Goal: Information Seeking & Learning: Learn about a topic

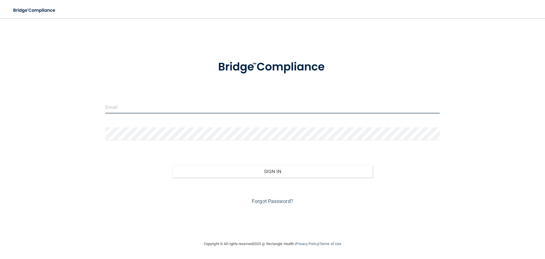
click at [143, 108] on input "email" at bounding box center [272, 107] width 335 height 13
click at [78, 129] on div "Invalid email/password. You don't have permission to access that page. Sign In …" at bounding box center [272, 129] width 523 height 211
click at [129, 109] on input "email" at bounding box center [272, 107] width 335 height 13
type input "BrianaC14@yahoo.com"
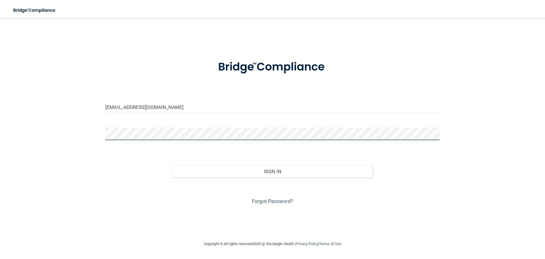
click at [172, 165] on button "Sign In" at bounding box center [272, 171] width 201 height 12
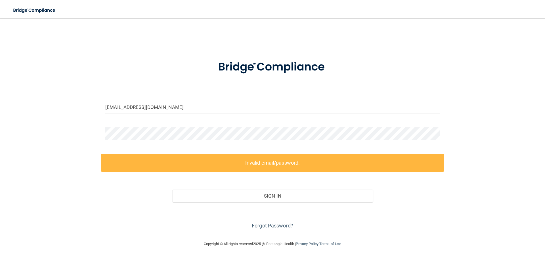
click at [266, 221] on div "Forgot Password?" at bounding box center [272, 216] width 343 height 28
click at [268, 225] on link "Forgot Password?" at bounding box center [272, 225] width 41 height 6
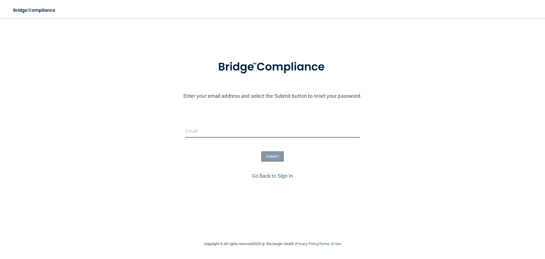
click at [195, 129] on input "email" at bounding box center [272, 131] width 174 height 13
type input "BrianaC14@yahoo.com"
click at [277, 159] on button "SUBMIT" at bounding box center [272, 156] width 23 height 11
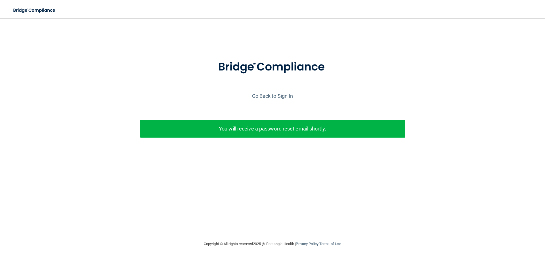
click at [279, 92] on div "Go Back to Sign In" at bounding box center [273, 95] width 548 height 9
click at [279, 98] on link "Go Back to Sign In" at bounding box center [272, 96] width 41 height 6
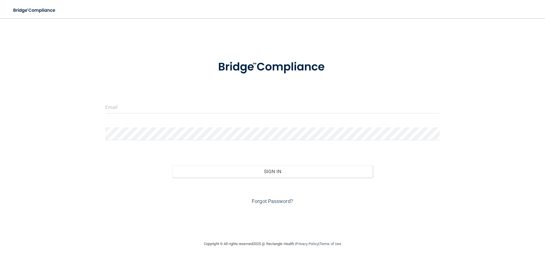
click at [216, 120] on form "Invalid email/password. You don't have permission to access that page. Sign In …" at bounding box center [272, 128] width 335 height 153
click at [216, 113] on input "email" at bounding box center [272, 107] width 335 height 13
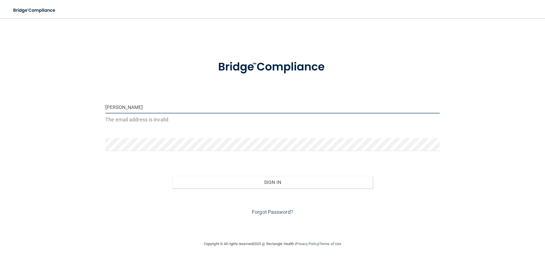
type input "BrianaC14@yahoo.com"
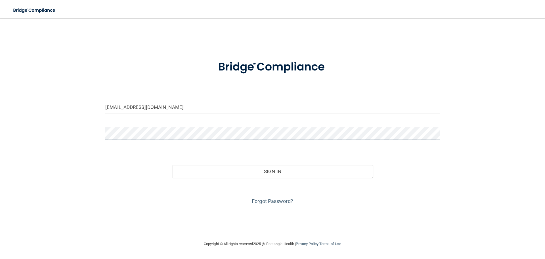
click at [172, 165] on button "Sign In" at bounding box center [272, 171] width 201 height 12
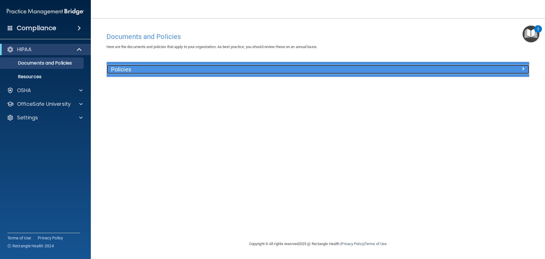
click at [277, 72] on h5 "Policies" at bounding box center [265, 69] width 308 height 6
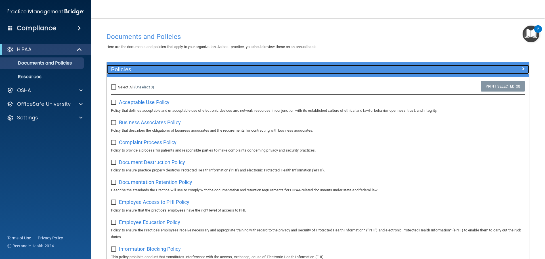
click at [349, 69] on h5 "Policies" at bounding box center [265, 69] width 308 height 6
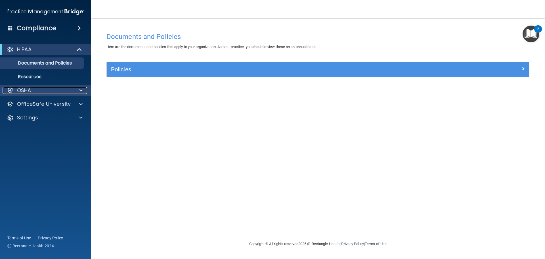
click at [51, 90] on div "OSHA" at bounding box center [38, 90] width 70 height 7
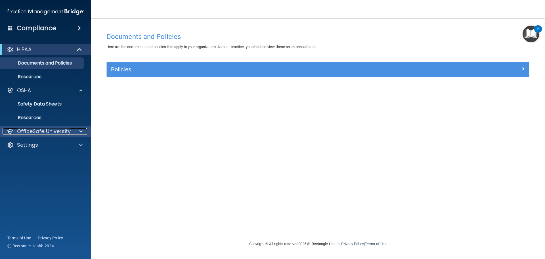
click at [53, 132] on p "OfficeSafe University" at bounding box center [44, 131] width 54 height 7
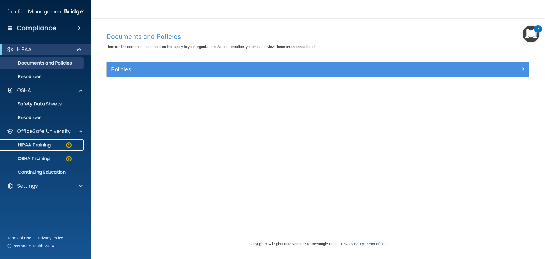
click at [50, 144] on p "HIPAA Training" at bounding box center [27, 145] width 47 height 6
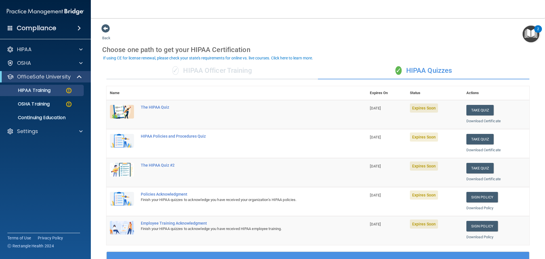
click at [237, 74] on div "✓ HIPAA Officer Training" at bounding box center [212, 70] width 212 height 17
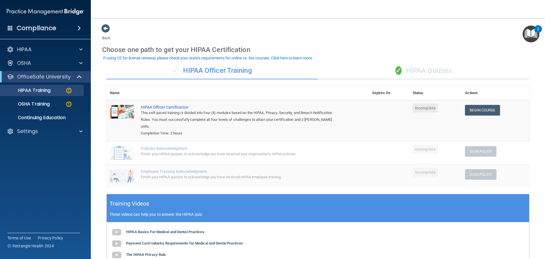
click at [452, 74] on div "✓ HIPAA Quizzes" at bounding box center [424, 70] width 212 height 17
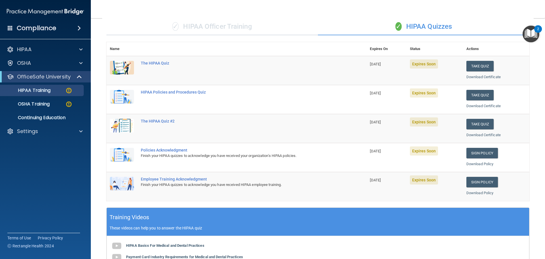
scroll to position [27, 0]
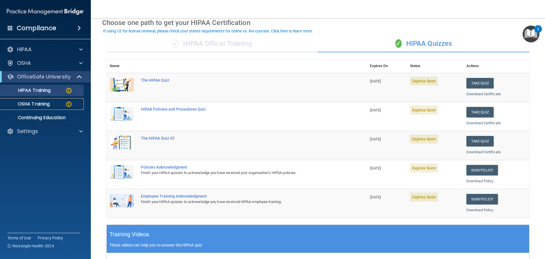
click at [25, 104] on p "OSHA Training" at bounding box center [27, 104] width 46 height 6
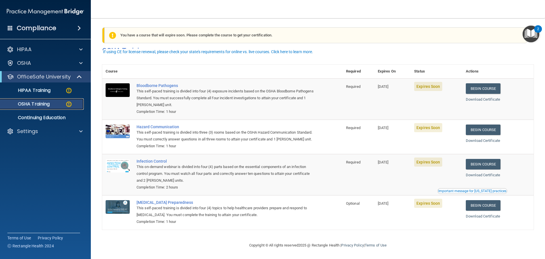
scroll to position [9, 0]
click at [33, 90] on p "HIPAA Training" at bounding box center [27, 90] width 47 height 6
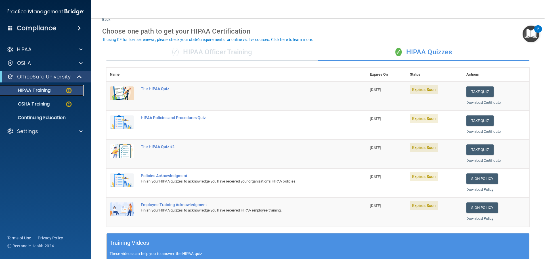
scroll to position [28, 0]
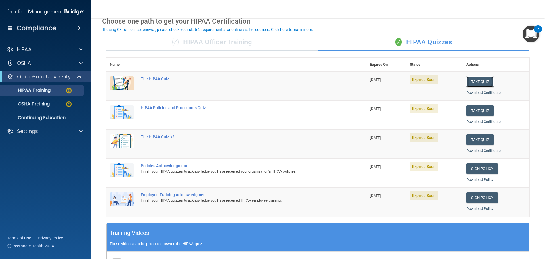
click at [481, 80] on button "Take Quiz" at bounding box center [480, 81] width 27 height 11
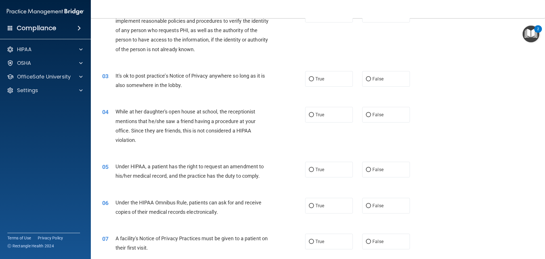
scroll to position [85, 0]
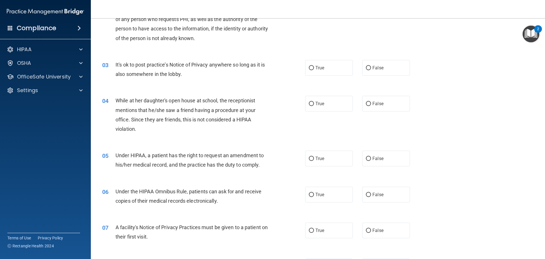
click at [526, 37] on img "Open Resource Center, 2 new notifications" at bounding box center [531, 34] width 17 height 17
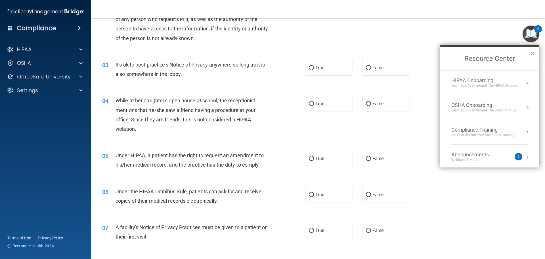
scroll to position [0, 0]
click at [525, 157] on button "Resource Center" at bounding box center [528, 157] width 6 height 6
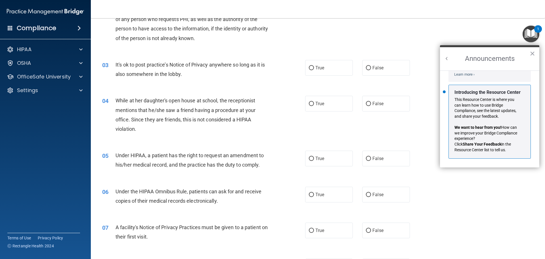
scroll to position [100, 0]
click at [533, 51] on button "×" at bounding box center [532, 53] width 5 height 9
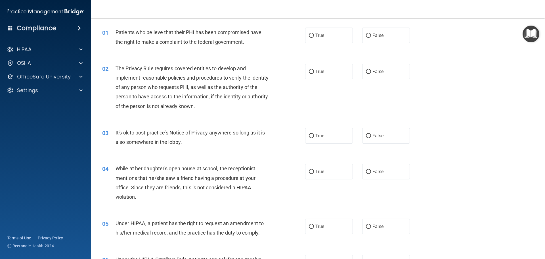
scroll to position [0, 0]
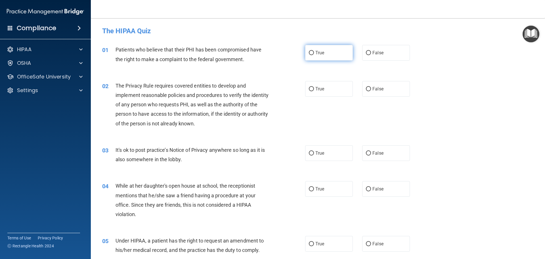
click at [325, 58] on label "True" at bounding box center [329, 53] width 48 height 16
click at [314, 55] on input "True" at bounding box center [311, 53] width 5 height 4
radio input "true"
click at [333, 92] on label "True" at bounding box center [329, 89] width 48 height 16
click at [314, 91] on input "True" at bounding box center [311, 89] width 5 height 4
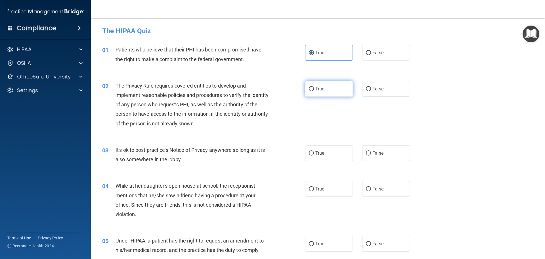
radio input "true"
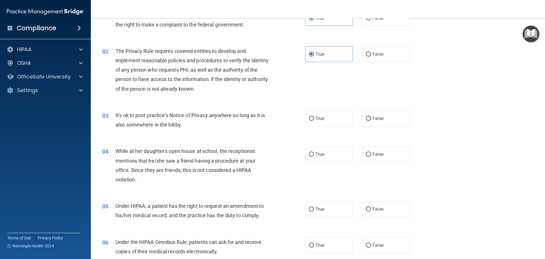
scroll to position [57, 0]
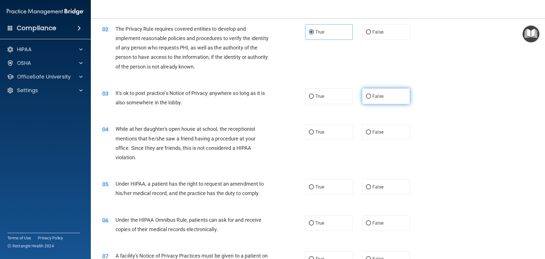
click at [374, 103] on label "False" at bounding box center [386, 96] width 48 height 16
click at [371, 99] on input "False" at bounding box center [368, 96] width 5 height 4
radio input "true"
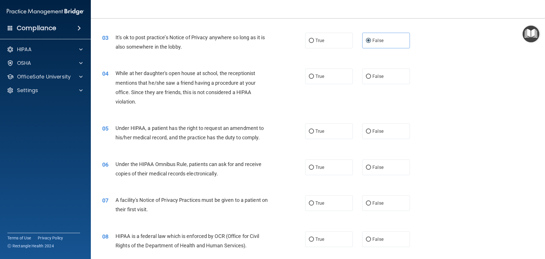
scroll to position [114, 0]
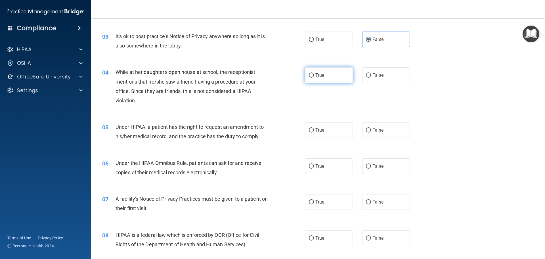
click at [317, 83] on label "True" at bounding box center [329, 75] width 48 height 16
click at [314, 78] on input "True" at bounding box center [311, 75] width 5 height 4
radio input "true"
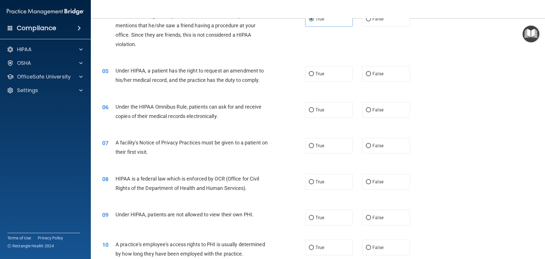
scroll to position [170, 0]
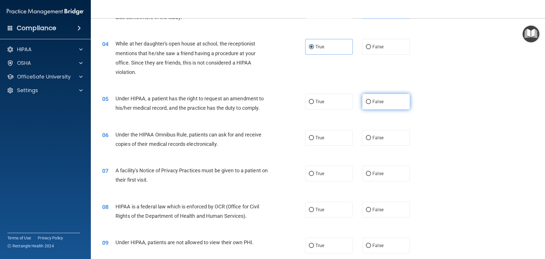
click at [370, 101] on label "False" at bounding box center [386, 102] width 48 height 16
click at [370, 101] on input "False" at bounding box center [368, 102] width 5 height 4
radio input "true"
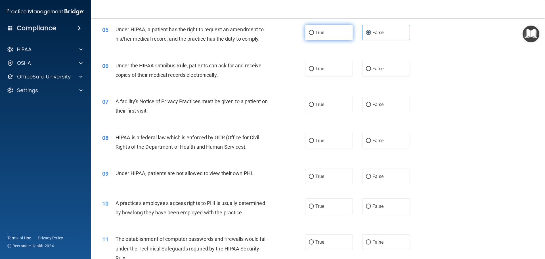
scroll to position [227, 0]
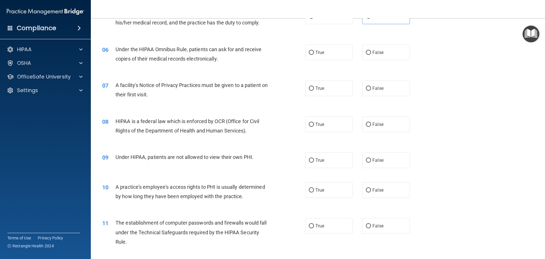
click at [322, 61] on div "06 Under the HIPAA Omnibus Rule, patients can ask for and receive copies of the…" at bounding box center [318, 55] width 440 height 36
click at [322, 56] on label "True" at bounding box center [329, 53] width 48 height 16
click at [314, 55] on input "True" at bounding box center [311, 53] width 5 height 4
radio input "true"
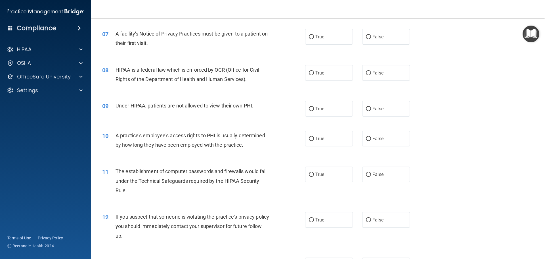
scroll to position [284, 0]
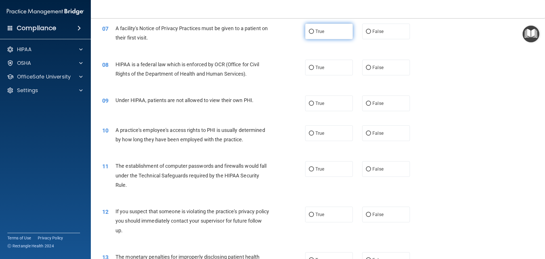
click at [312, 34] on label "True" at bounding box center [329, 32] width 48 height 16
click at [312, 34] on input "True" at bounding box center [311, 32] width 5 height 4
radio input "true"
click at [314, 76] on div "08 HIPAA is a federal law which is enforced by OCR (Office for Civil Rights of …" at bounding box center [318, 71] width 440 height 36
click at [313, 73] on label "True" at bounding box center [329, 68] width 48 height 16
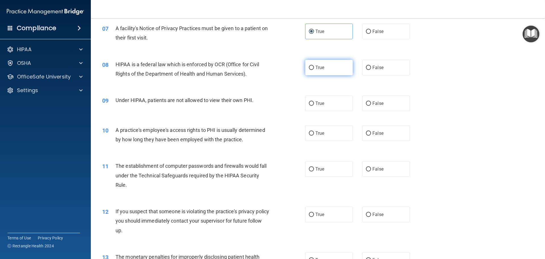
click at [313, 70] on input "True" at bounding box center [311, 68] width 5 height 4
radio input "true"
click at [366, 104] on input "False" at bounding box center [368, 103] width 5 height 4
radio input "true"
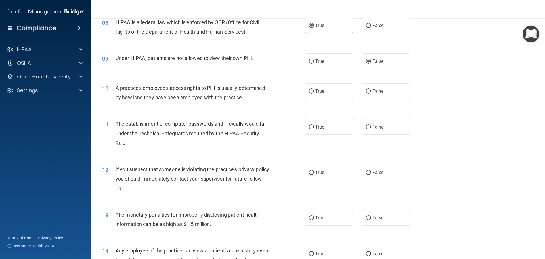
scroll to position [341, 0]
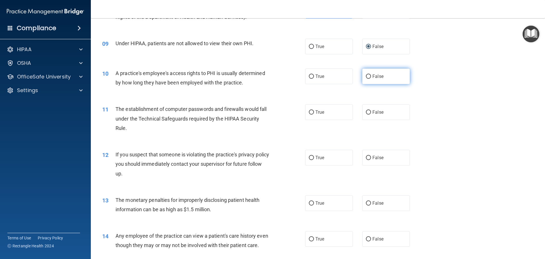
click at [375, 75] on span "False" at bounding box center [378, 76] width 11 height 5
click at [371, 75] on input "False" at bounding box center [368, 76] width 5 height 4
radio input "true"
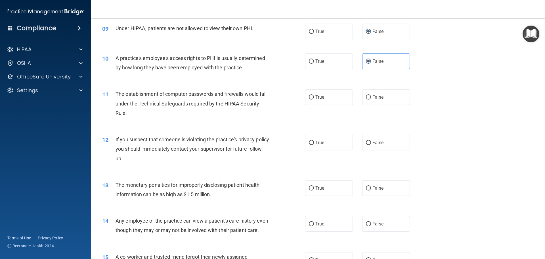
scroll to position [398, 0]
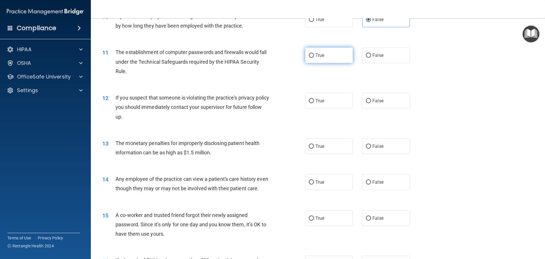
click at [316, 55] on span "True" at bounding box center [319, 55] width 9 height 5
click at [314, 55] on input "True" at bounding box center [311, 55] width 5 height 4
radio input "true"
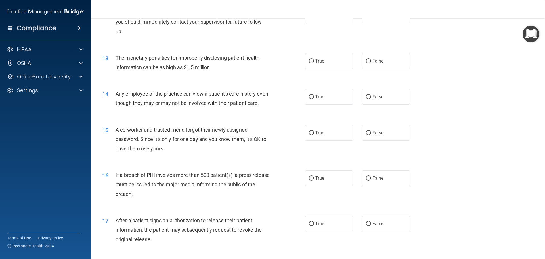
scroll to position [454, 0]
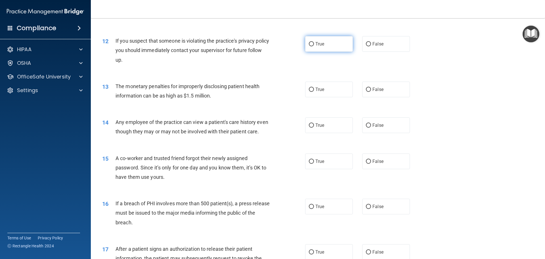
click at [315, 45] on span "True" at bounding box center [319, 43] width 9 height 5
click at [314, 45] on input "True" at bounding box center [311, 44] width 5 height 4
radio input "true"
click at [321, 93] on label "True" at bounding box center [329, 90] width 48 height 16
click at [314, 92] on input "True" at bounding box center [311, 89] width 5 height 4
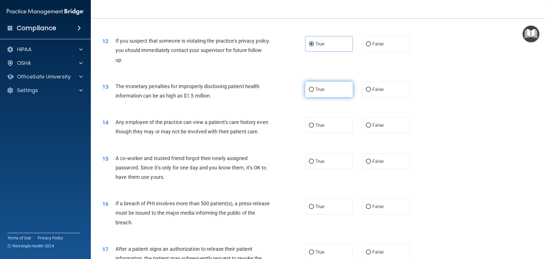
radio input "true"
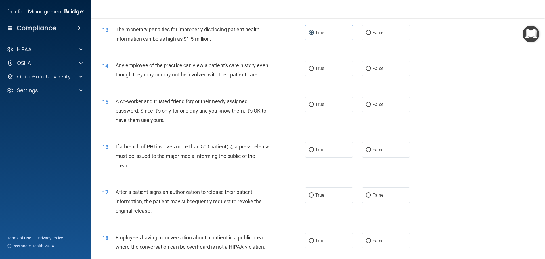
scroll to position [540, 0]
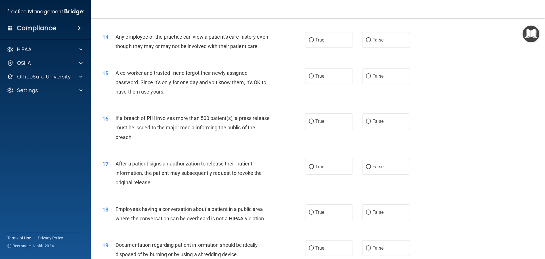
drag, startPoint x: 388, startPoint y: 43, endPoint x: 375, endPoint y: 49, distance: 14.6
click at [388, 41] on label "False" at bounding box center [386, 40] width 48 height 16
click at [371, 41] on input "False" at bounding box center [368, 40] width 5 height 4
radio input "true"
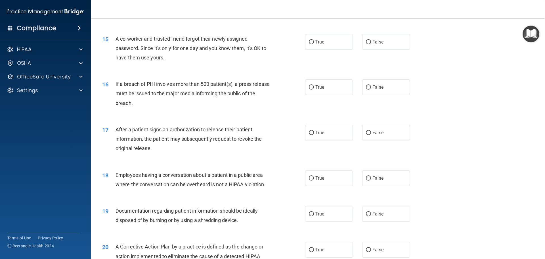
scroll to position [596, 0]
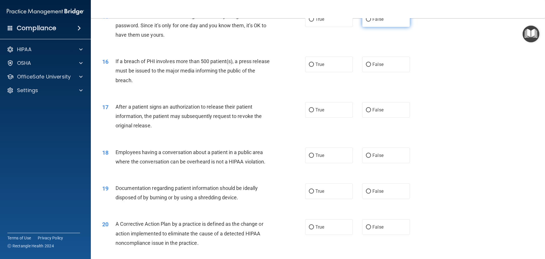
click at [388, 24] on label "False" at bounding box center [386, 19] width 48 height 16
click at [371, 22] on input "False" at bounding box center [368, 19] width 5 height 4
radio input "true"
click at [320, 72] on label "True" at bounding box center [329, 65] width 48 height 16
click at [314, 67] on input "True" at bounding box center [311, 64] width 5 height 4
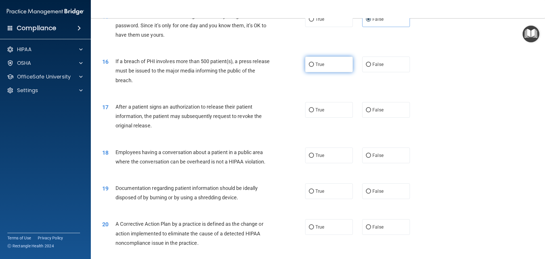
radio input "true"
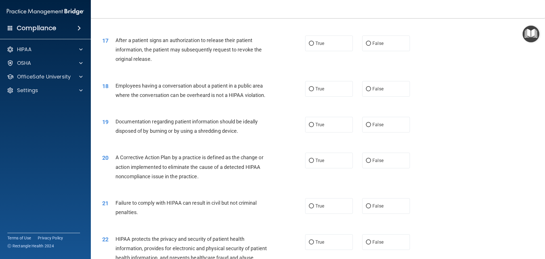
scroll to position [682, 0]
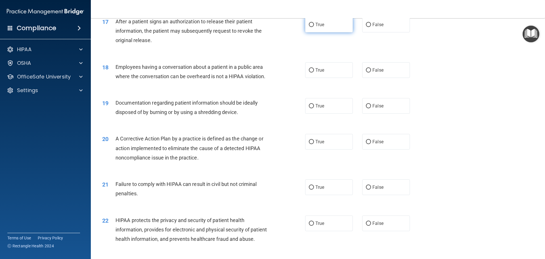
click at [313, 32] on label "True" at bounding box center [329, 25] width 48 height 16
click at [313, 27] on input "True" at bounding box center [311, 25] width 5 height 4
radio input "true"
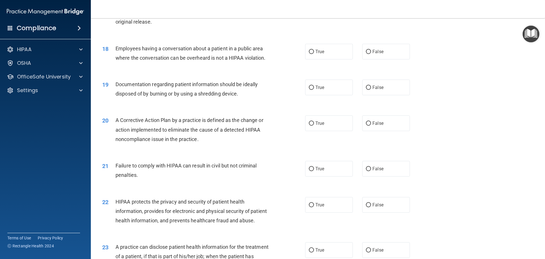
scroll to position [710, 0]
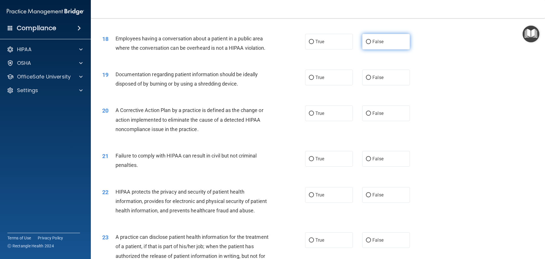
click at [369, 47] on label "False" at bounding box center [386, 42] width 48 height 16
click at [369, 44] on input "False" at bounding box center [368, 42] width 5 height 4
radio input "true"
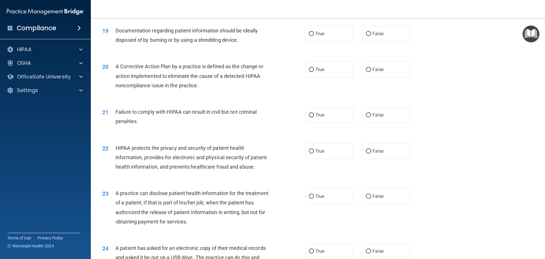
scroll to position [767, 0]
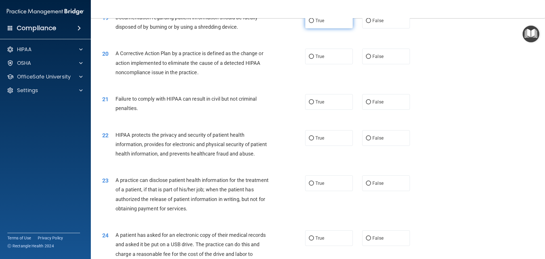
click at [326, 28] on label "True" at bounding box center [329, 21] width 48 height 16
click at [314, 23] on input "True" at bounding box center [311, 21] width 5 height 4
radio input "true"
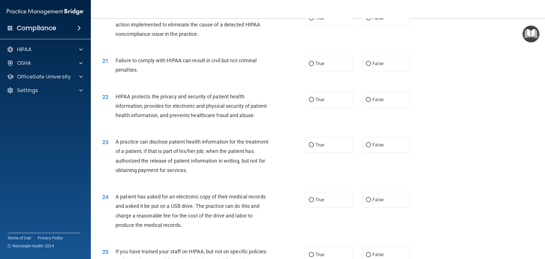
scroll to position [795, 0]
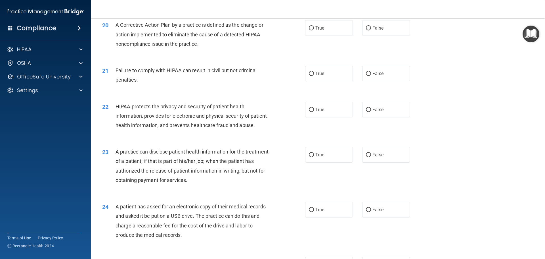
drag, startPoint x: 331, startPoint y: 43, endPoint x: 300, endPoint y: 55, distance: 32.8
click at [330, 36] on label "True" at bounding box center [329, 28] width 48 height 16
click at [314, 30] on input "True" at bounding box center [311, 28] width 5 height 4
radio input "true"
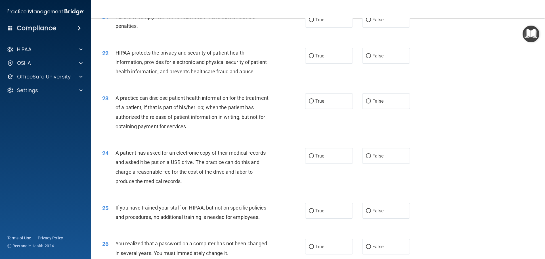
scroll to position [852, 0]
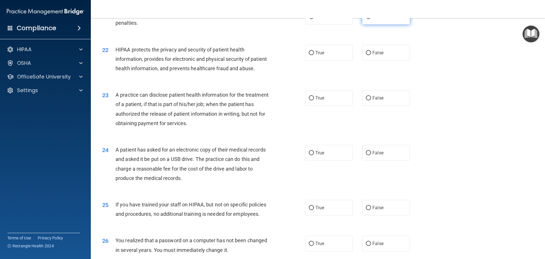
click at [388, 24] on label "False" at bounding box center [386, 17] width 48 height 16
click at [371, 19] on input "False" at bounding box center [368, 17] width 5 height 4
radio input "true"
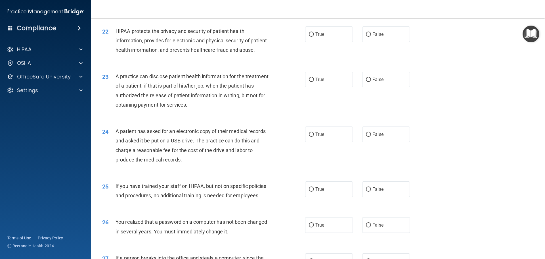
scroll to position [880, 0]
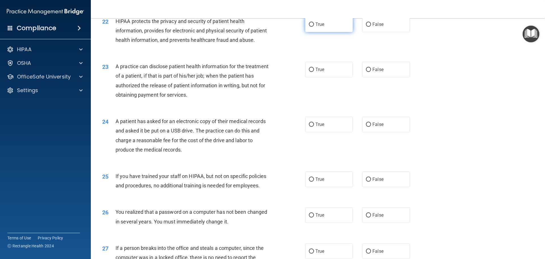
click at [325, 32] on label "True" at bounding box center [329, 24] width 48 height 16
click at [314, 27] on input "True" at bounding box center [311, 24] width 5 height 4
radio input "true"
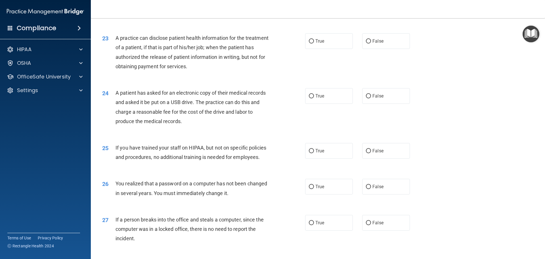
scroll to position [937, 0]
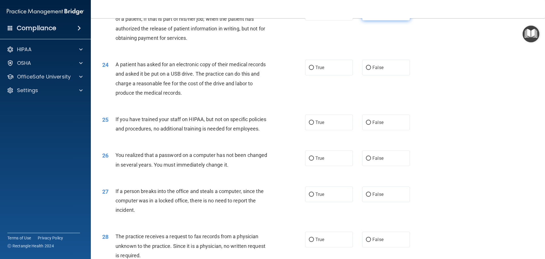
click at [379, 20] on label "False" at bounding box center [386, 13] width 48 height 16
click at [371, 15] on input "False" at bounding box center [368, 13] width 5 height 4
radio input "true"
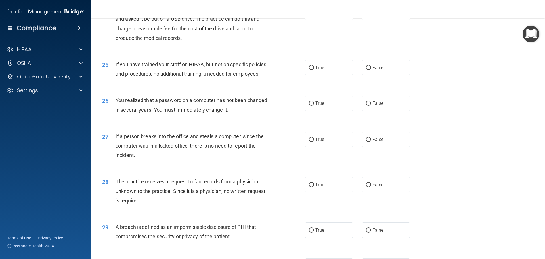
scroll to position [994, 0]
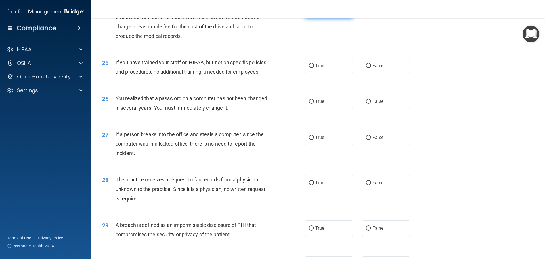
click at [321, 18] on label "True" at bounding box center [329, 11] width 48 height 16
click at [314, 13] on input "True" at bounding box center [311, 11] width 5 height 4
radio input "true"
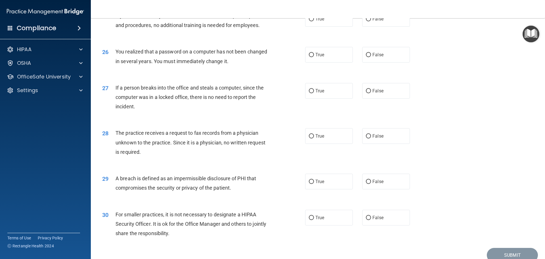
scroll to position [1051, 0]
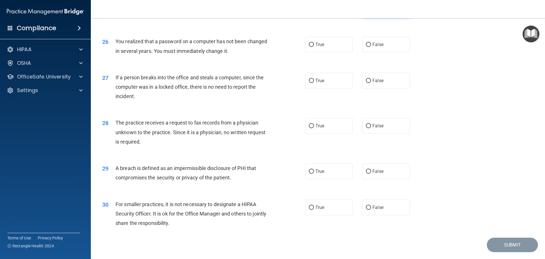
click at [365, 16] on label "False" at bounding box center [386, 9] width 48 height 16
click at [366, 11] on input "False" at bounding box center [368, 9] width 5 height 4
radio input "true"
click at [314, 52] on label "True" at bounding box center [329, 45] width 48 height 16
click at [314, 47] on input "True" at bounding box center [311, 45] width 5 height 4
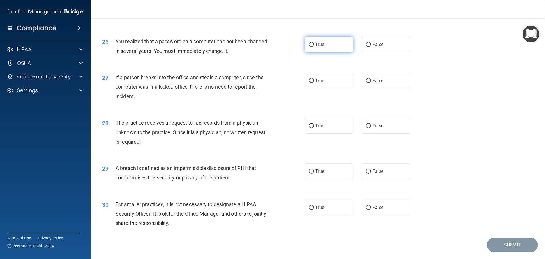
radio input "true"
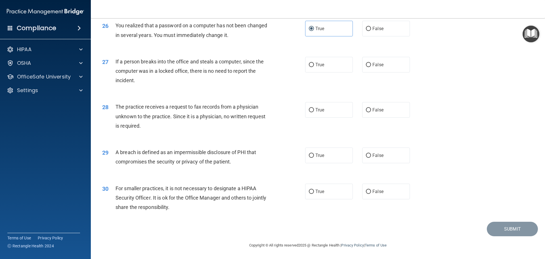
scroll to position [1085, 0]
click at [373, 64] on span "False" at bounding box center [378, 64] width 11 height 5
click at [371, 64] on input "False" at bounding box center [368, 65] width 5 height 4
radio input "true"
click at [375, 114] on label "False" at bounding box center [386, 110] width 48 height 16
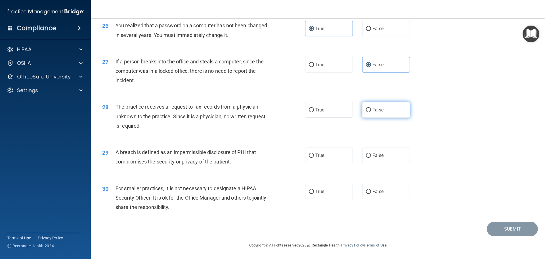
click at [371, 112] on input "False" at bounding box center [368, 110] width 5 height 4
radio input "true"
click at [386, 192] on label "False" at bounding box center [386, 191] width 48 height 16
click at [371, 192] on input "False" at bounding box center [368, 191] width 5 height 4
radio input "true"
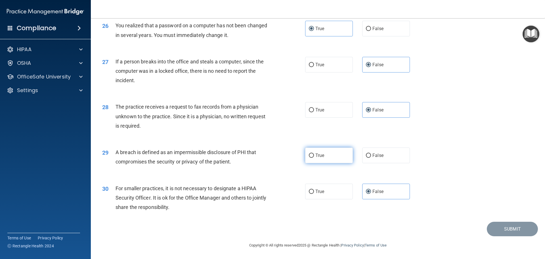
click at [331, 159] on label "True" at bounding box center [329, 155] width 48 height 16
click at [314, 158] on input "True" at bounding box center [311, 155] width 5 height 4
radio input "true"
click at [517, 231] on button "Submit" at bounding box center [512, 228] width 51 height 14
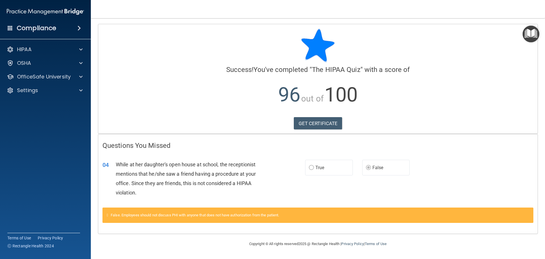
click at [326, 172] on label "True" at bounding box center [329, 168] width 48 height 16
drag, startPoint x: 161, startPoint y: 215, endPoint x: 281, endPoint y: 200, distance: 121.0
click at [163, 214] on span "False. Employees should not discuss PHI with anyone that does not have authoriz…" at bounding box center [195, 215] width 168 height 4
click at [247, 176] on span "While at her daughter's open house at school, the receptionist mentions that he…" at bounding box center [186, 178] width 140 height 34
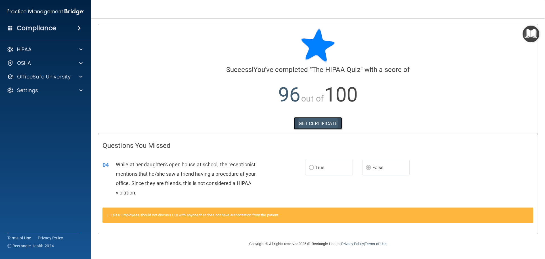
click at [314, 122] on link "GET CERTIFICATE" at bounding box center [318, 123] width 49 height 12
click at [81, 50] on span at bounding box center [80, 49] width 3 height 7
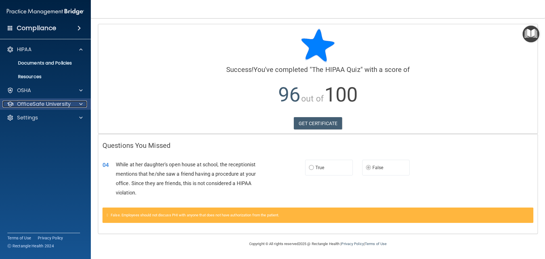
click at [77, 102] on div at bounding box center [80, 104] width 14 height 7
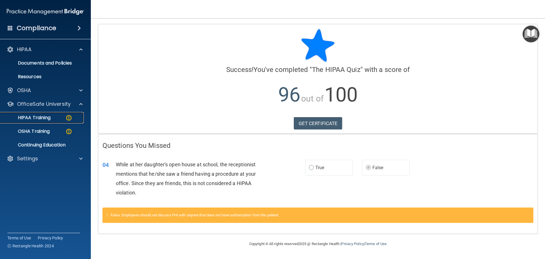
click at [59, 121] on link "HIPAA Training" at bounding box center [38, 117] width 89 height 11
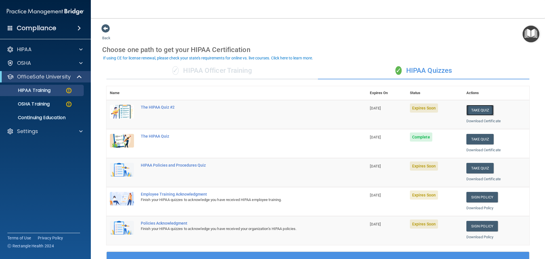
click at [478, 108] on button "Take Quiz" at bounding box center [480, 110] width 27 height 11
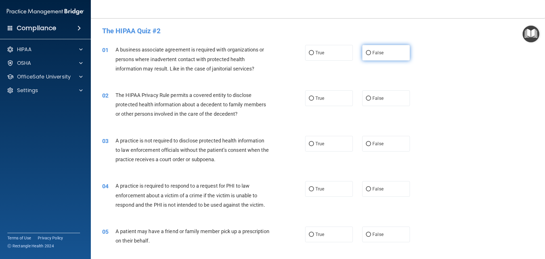
click at [363, 54] on label "False" at bounding box center [386, 53] width 48 height 16
click at [366, 54] on input "False" at bounding box center [368, 53] width 5 height 4
radio input "true"
click at [328, 94] on label "True" at bounding box center [329, 98] width 48 height 16
click at [314, 96] on input "True" at bounding box center [311, 98] width 5 height 4
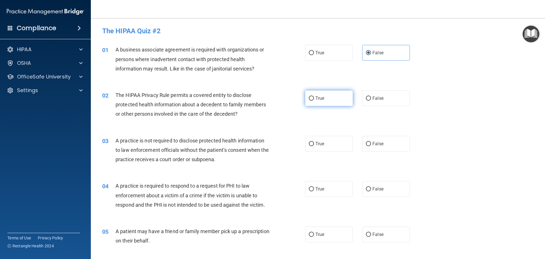
radio input "true"
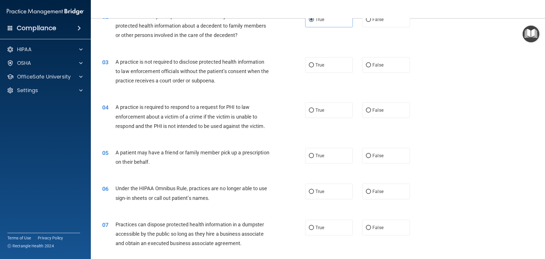
scroll to position [85, 0]
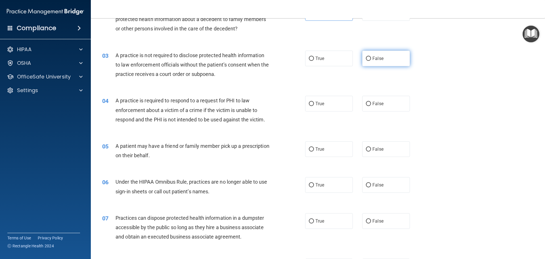
click at [376, 59] on span "False" at bounding box center [378, 58] width 11 height 5
click at [371, 59] on input "False" at bounding box center [368, 59] width 5 height 4
radio input "true"
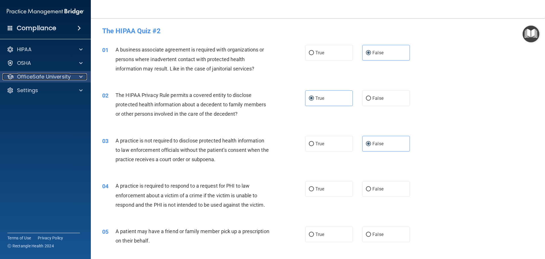
click at [78, 79] on div at bounding box center [80, 76] width 14 height 7
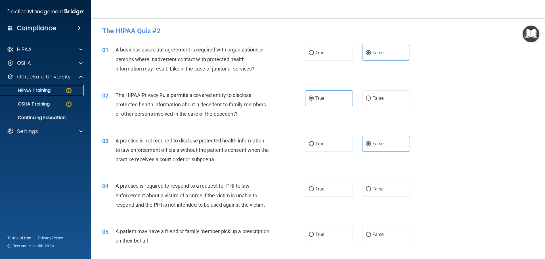
click at [68, 93] on img at bounding box center [68, 90] width 7 height 7
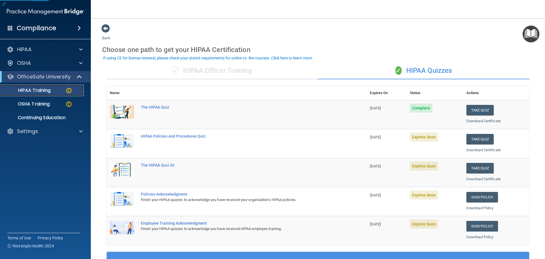
scroll to position [28, 0]
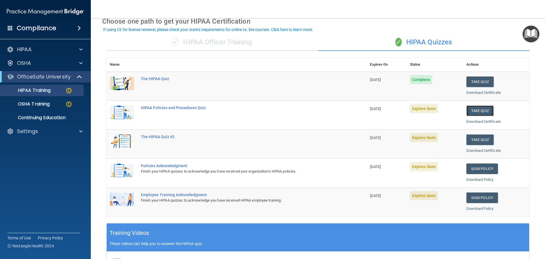
click at [471, 111] on button "Take Quiz" at bounding box center [480, 110] width 27 height 11
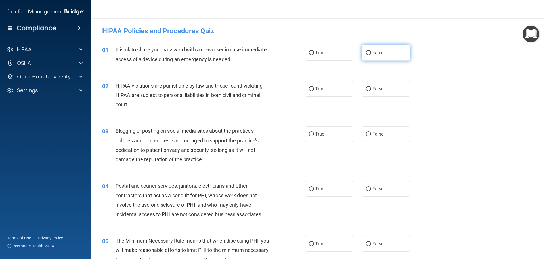
click at [380, 51] on span "False" at bounding box center [378, 52] width 11 height 5
click at [371, 51] on input "False" at bounding box center [368, 53] width 5 height 4
radio input "true"
click at [317, 87] on span "True" at bounding box center [319, 88] width 9 height 5
click at [314, 87] on input "True" at bounding box center [311, 89] width 5 height 4
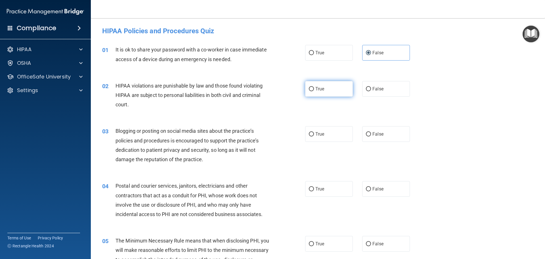
radio input "true"
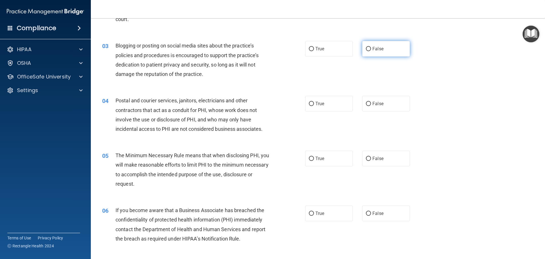
click at [379, 47] on span "False" at bounding box center [378, 48] width 11 height 5
click at [371, 47] on input "False" at bounding box center [368, 49] width 5 height 4
radio input "true"
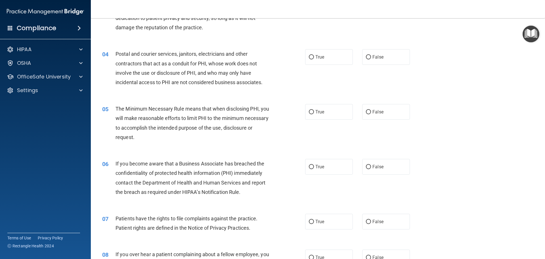
scroll to position [142, 0]
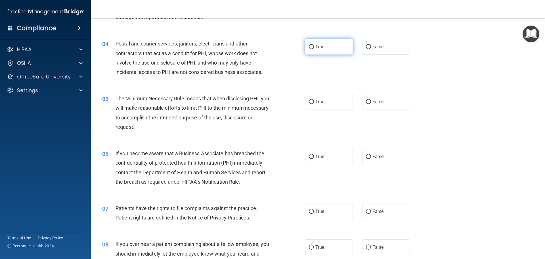
click at [311, 51] on label "True" at bounding box center [329, 47] width 48 height 16
click at [311, 49] on input "True" at bounding box center [311, 47] width 5 height 4
radio input "true"
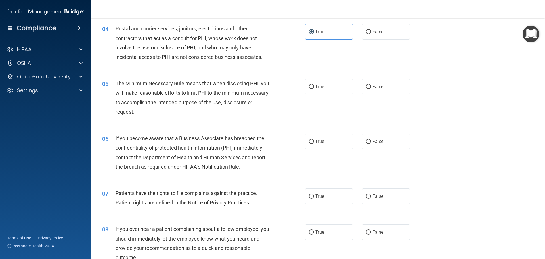
scroll to position [170, 0]
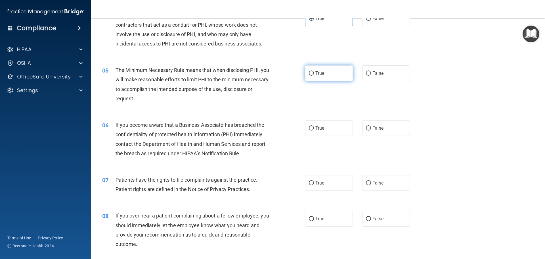
click at [319, 75] on span "True" at bounding box center [319, 72] width 9 height 5
click at [314, 75] on input "True" at bounding box center [311, 73] width 5 height 4
radio input "true"
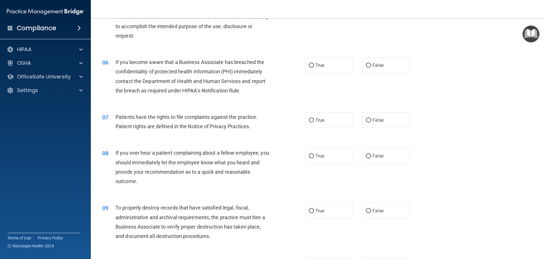
scroll to position [256, 0]
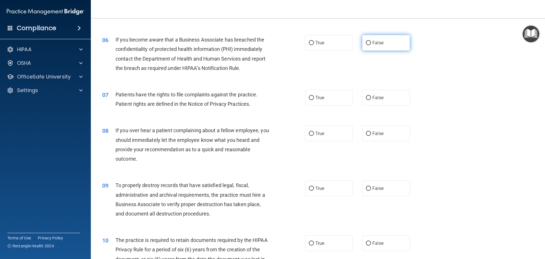
click at [400, 41] on label "False" at bounding box center [386, 43] width 48 height 16
click at [371, 41] on input "False" at bounding box center [368, 43] width 5 height 4
radio input "true"
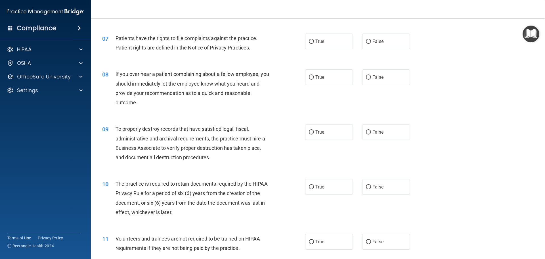
scroll to position [312, 0]
click at [312, 47] on label "True" at bounding box center [329, 41] width 48 height 16
click at [312, 43] on input "True" at bounding box center [311, 41] width 5 height 4
radio input "true"
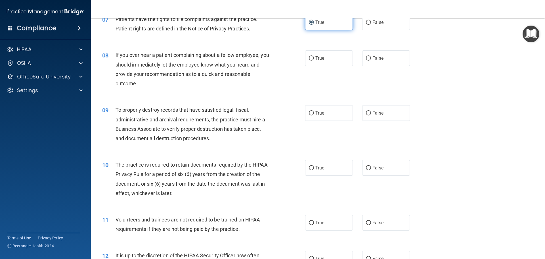
scroll to position [341, 0]
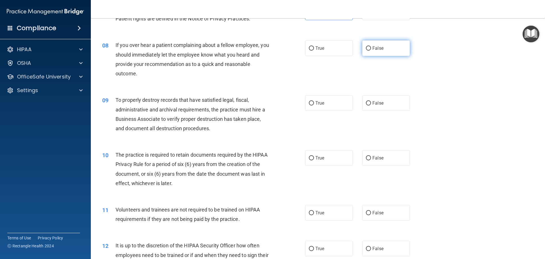
click at [384, 50] on label "False" at bounding box center [386, 48] width 48 height 16
click at [371, 50] on input "False" at bounding box center [368, 48] width 5 height 4
radio input "true"
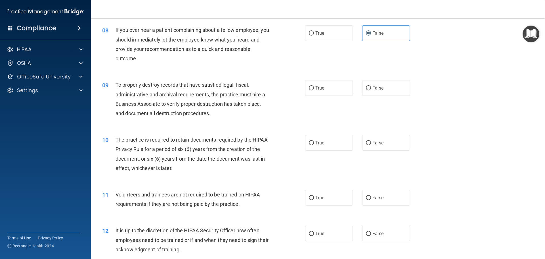
scroll to position [369, 0]
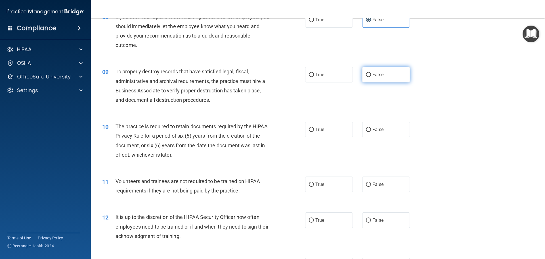
click at [393, 77] on label "False" at bounding box center [386, 75] width 48 height 16
click at [371, 77] on input "False" at bounding box center [368, 75] width 5 height 4
radio input "true"
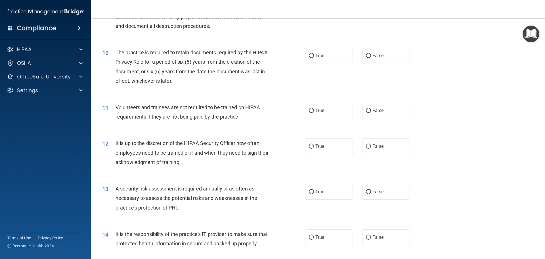
scroll to position [454, 0]
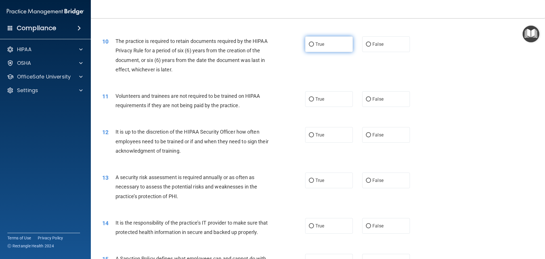
click at [318, 48] on label "True" at bounding box center [329, 44] width 48 height 16
click at [314, 47] on input "True" at bounding box center [311, 44] width 5 height 4
radio input "true"
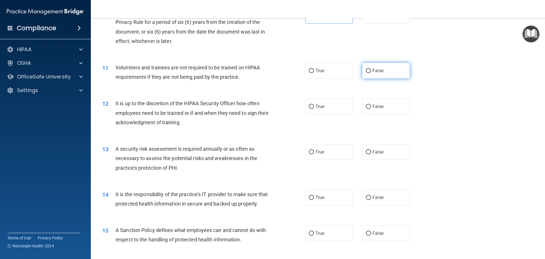
click at [375, 76] on label "False" at bounding box center [386, 71] width 48 height 16
click at [371, 73] on input "False" at bounding box center [368, 71] width 5 height 4
radio input "true"
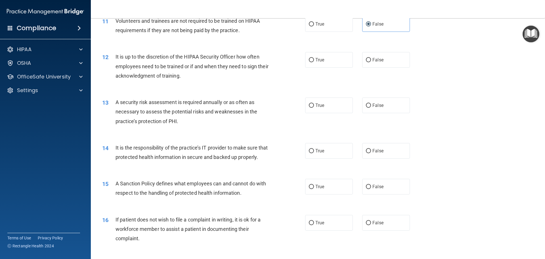
scroll to position [511, 0]
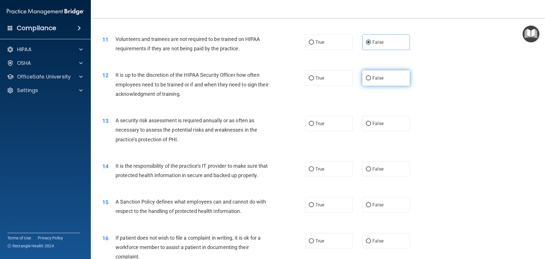
click at [389, 78] on label "False" at bounding box center [386, 78] width 48 height 16
click at [371, 78] on input "False" at bounding box center [368, 78] width 5 height 4
radio input "true"
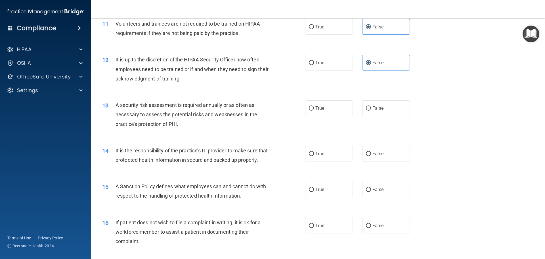
scroll to position [540, 0]
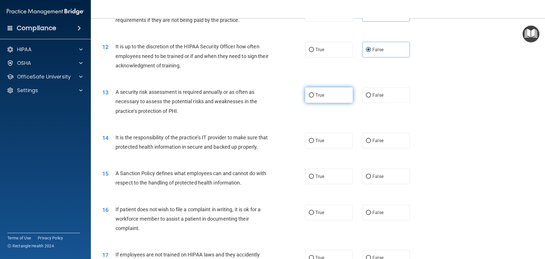
click at [334, 95] on label "True" at bounding box center [329, 95] width 48 height 16
click at [314, 95] on input "True" at bounding box center [311, 95] width 5 height 4
radio input "true"
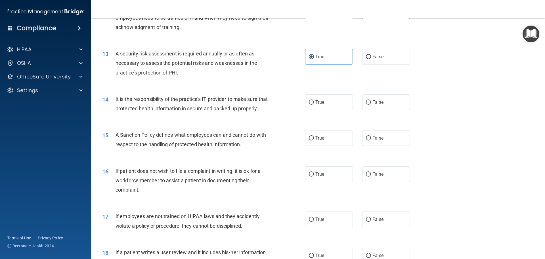
scroll to position [568, 0]
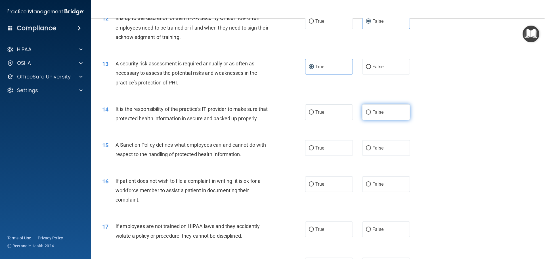
click at [373, 108] on label "False" at bounding box center [386, 112] width 48 height 16
click at [371, 110] on input "False" at bounding box center [368, 112] width 5 height 4
radio input "true"
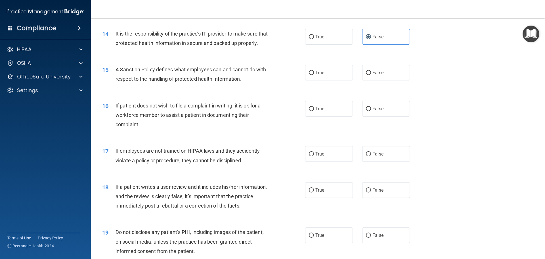
scroll to position [653, 0]
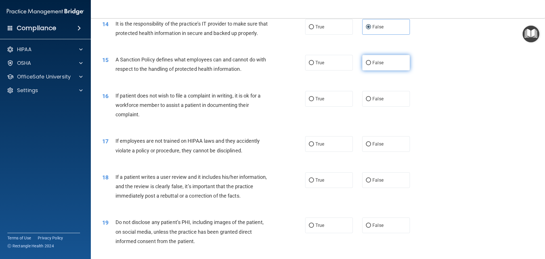
click at [373, 65] on span "False" at bounding box center [378, 62] width 11 height 5
click at [371, 65] on input "False" at bounding box center [368, 63] width 5 height 4
radio input "true"
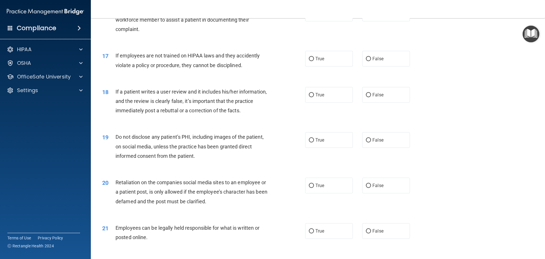
scroll to position [710, 0]
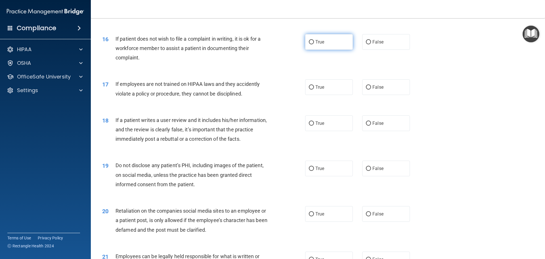
click at [321, 45] on span "True" at bounding box center [319, 41] width 9 height 5
click at [314, 44] on input "True" at bounding box center [311, 42] width 5 height 4
radio input "true"
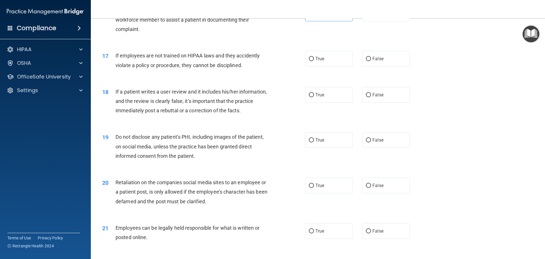
scroll to position [767, 0]
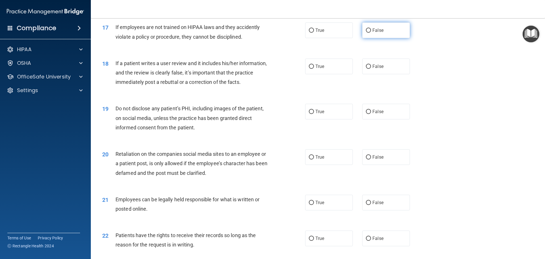
click at [363, 38] on label "False" at bounding box center [386, 30] width 48 height 16
click at [366, 33] on input "False" at bounding box center [368, 30] width 5 height 4
radio input "true"
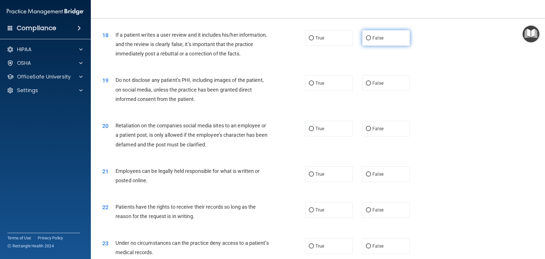
click at [374, 41] on span "False" at bounding box center [378, 37] width 11 height 5
click at [371, 40] on input "False" at bounding box center [368, 38] width 5 height 4
radio input "true"
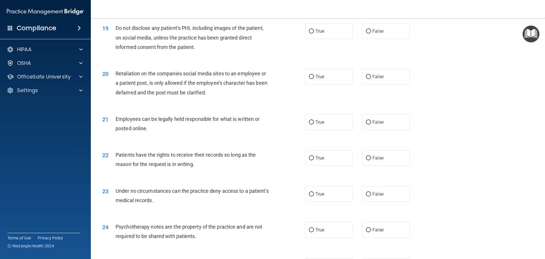
scroll to position [852, 0]
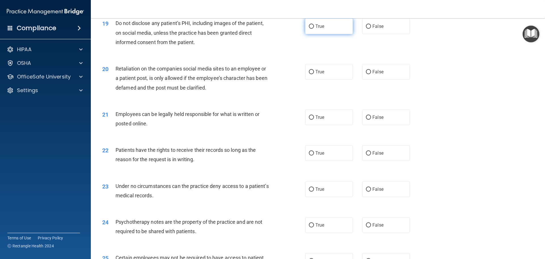
click at [313, 34] on label "True" at bounding box center [329, 26] width 48 height 16
click at [313, 29] on input "True" at bounding box center [311, 26] width 5 height 4
radio input "true"
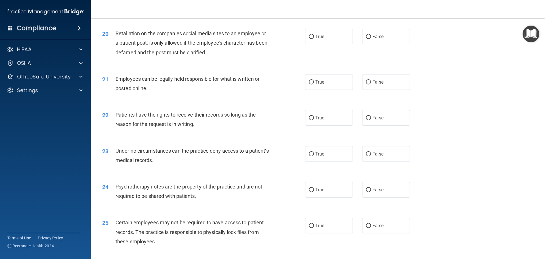
scroll to position [909, 0]
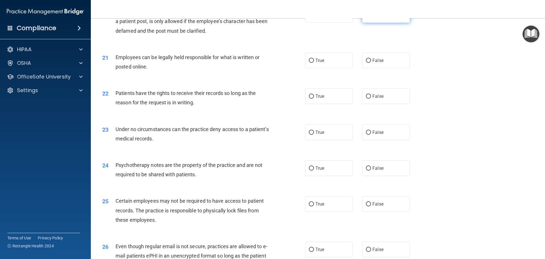
click at [384, 23] on label "False" at bounding box center [386, 15] width 48 height 16
click at [371, 17] on input "False" at bounding box center [368, 15] width 5 height 4
radio input "true"
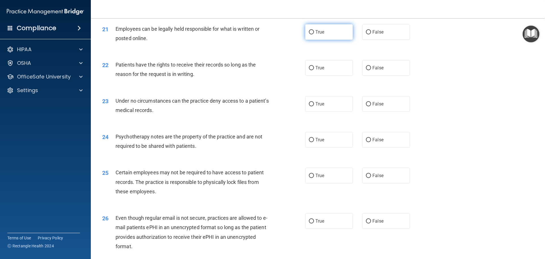
click at [325, 40] on label "True" at bounding box center [329, 32] width 48 height 16
click at [314, 34] on input "True" at bounding box center [311, 32] width 5 height 4
radio input "true"
click at [385, 76] on label "False" at bounding box center [386, 68] width 48 height 16
click at [371, 70] on input "False" at bounding box center [368, 68] width 5 height 4
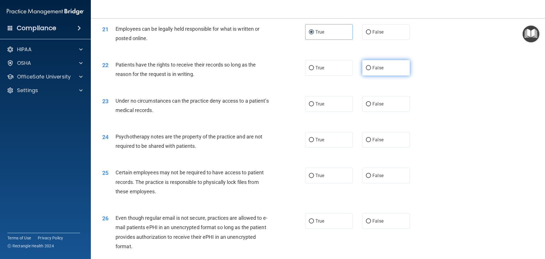
radio input "true"
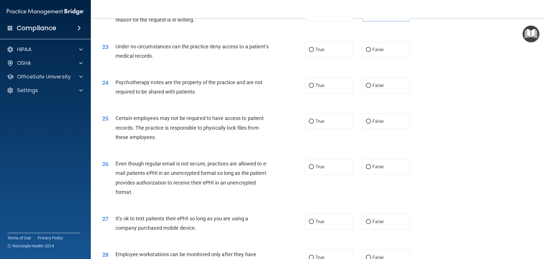
scroll to position [994, 0]
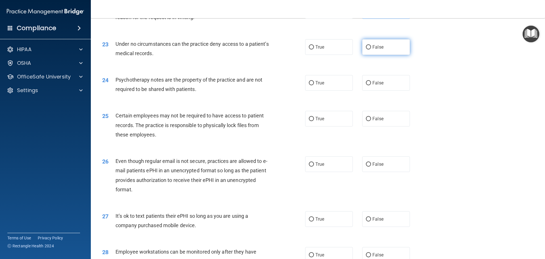
click at [375, 50] on span "False" at bounding box center [378, 46] width 11 height 5
click at [371, 49] on input "False" at bounding box center [368, 47] width 5 height 4
radio input "true"
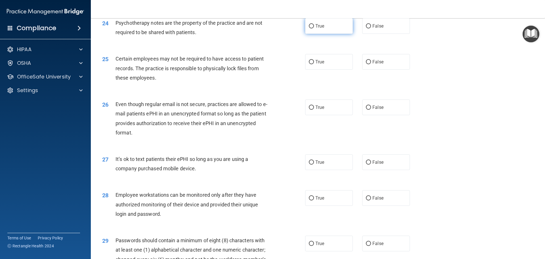
click at [319, 34] on label "True" at bounding box center [329, 26] width 48 height 16
click at [314, 28] on input "True" at bounding box center [311, 26] width 5 height 4
radio input "true"
click at [321, 70] on label "True" at bounding box center [329, 62] width 48 height 16
click at [314, 64] on input "True" at bounding box center [311, 62] width 5 height 4
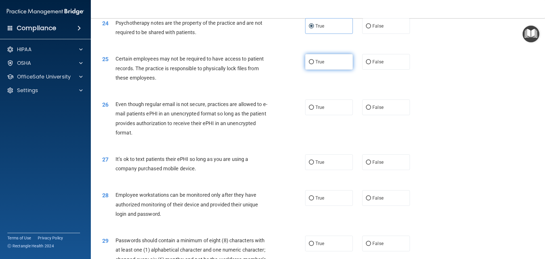
radio input "true"
click at [334, 115] on label "True" at bounding box center [329, 107] width 48 height 16
click at [314, 110] on input "True" at bounding box center [311, 107] width 5 height 4
radio input "true"
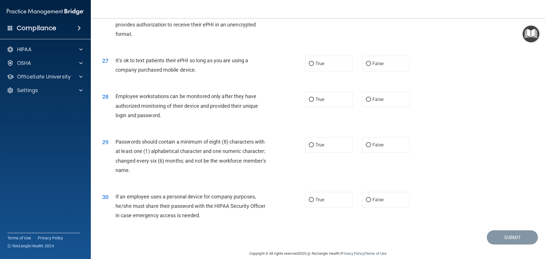
scroll to position [1164, 0]
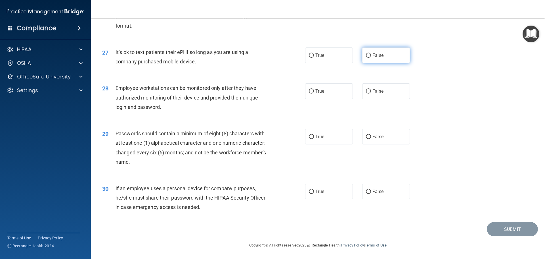
click at [389, 61] on label "False" at bounding box center [386, 55] width 48 height 16
click at [371, 58] on input "False" at bounding box center [368, 55] width 5 height 4
radio input "true"
click at [381, 97] on label "False" at bounding box center [386, 91] width 48 height 16
click at [371, 93] on input "False" at bounding box center [368, 91] width 5 height 4
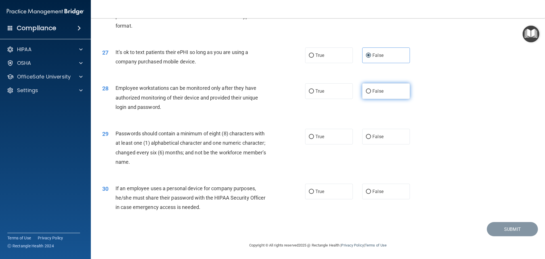
radio input "true"
click at [346, 141] on label "True" at bounding box center [329, 137] width 48 height 16
click at [314, 139] on input "True" at bounding box center [311, 137] width 5 height 4
radio input "true"
click at [368, 199] on label "False" at bounding box center [386, 191] width 48 height 16
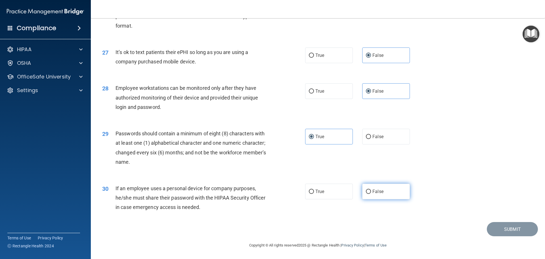
click at [368, 194] on input "False" at bounding box center [368, 191] width 5 height 4
radio input "true"
click at [521, 231] on button "Submit" at bounding box center [512, 229] width 51 height 14
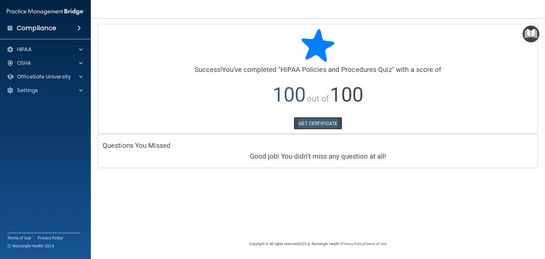
click at [338, 119] on link "GET CERTIFICATE" at bounding box center [318, 123] width 49 height 12
click at [72, 75] on div "OfficeSafe University" at bounding box center [38, 76] width 70 height 7
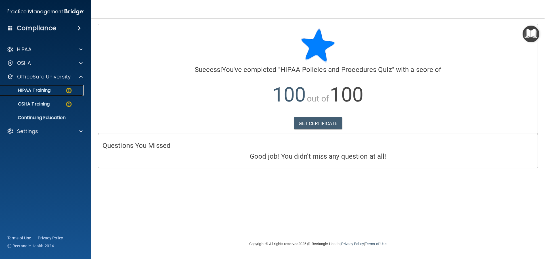
click at [72, 88] on div "HIPAA Training" at bounding box center [43, 90] width 78 height 6
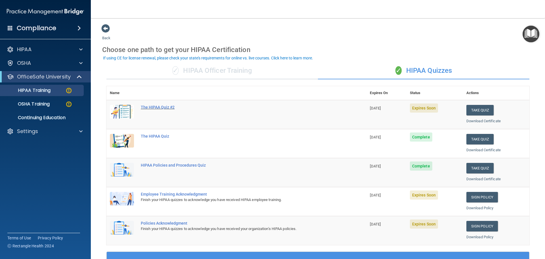
click at [156, 107] on div "The HIPAA Quiz #2" at bounding box center [239, 107] width 197 height 5
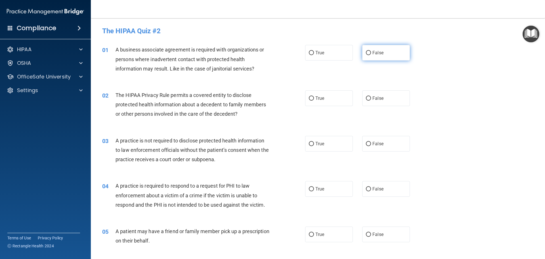
click at [367, 57] on label "False" at bounding box center [386, 53] width 48 height 16
click at [367, 55] on input "False" at bounding box center [368, 53] width 5 height 4
radio input "true"
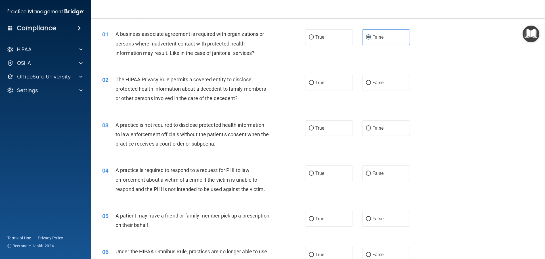
scroll to position [28, 0]
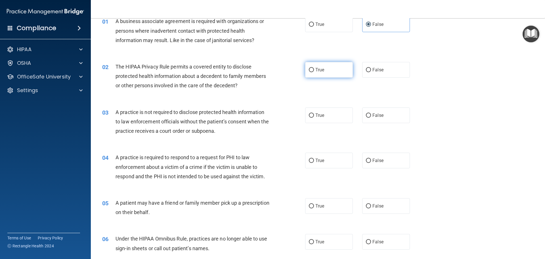
click at [309, 70] on input "True" at bounding box center [311, 70] width 5 height 4
radio input "true"
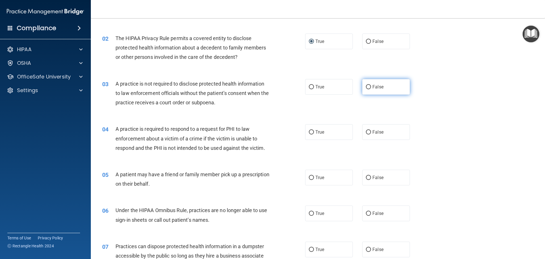
click at [386, 87] on label "False" at bounding box center [386, 87] width 48 height 16
click at [371, 87] on input "False" at bounding box center [368, 87] width 5 height 4
radio input "true"
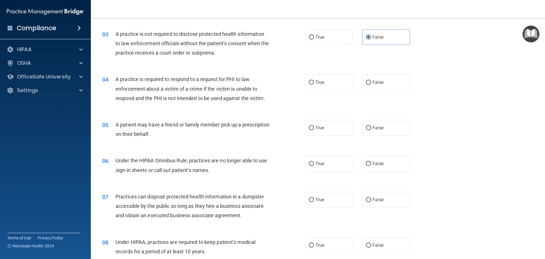
scroll to position [114, 0]
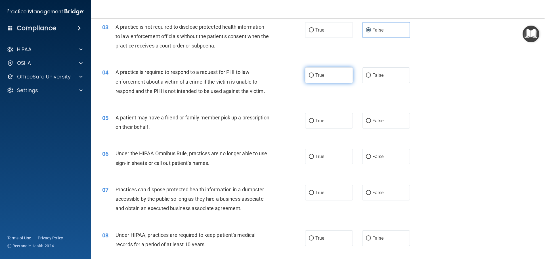
click at [315, 74] on span "True" at bounding box center [319, 74] width 9 height 5
click at [314, 74] on input "True" at bounding box center [311, 75] width 5 height 4
radio input "true"
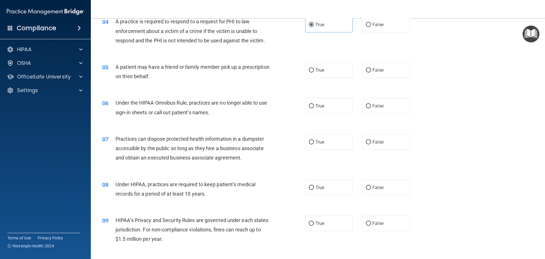
scroll to position [170, 0]
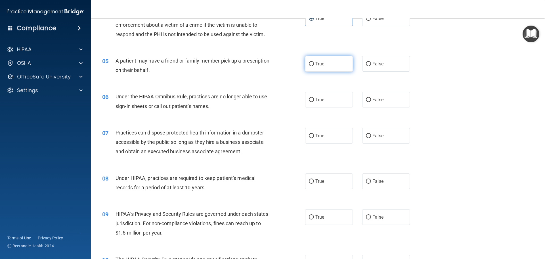
click at [310, 66] on input "True" at bounding box center [311, 64] width 5 height 4
radio input "true"
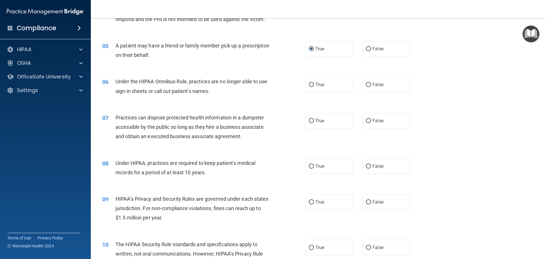
scroll to position [199, 0]
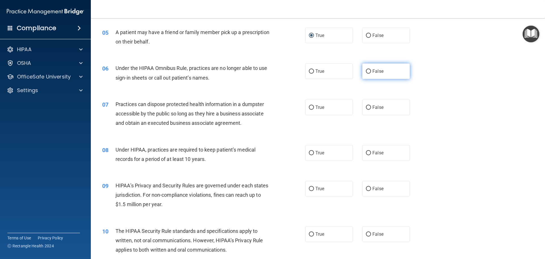
click at [373, 72] on span "False" at bounding box center [378, 70] width 11 height 5
click at [371, 72] on input "False" at bounding box center [368, 71] width 5 height 4
radio input "true"
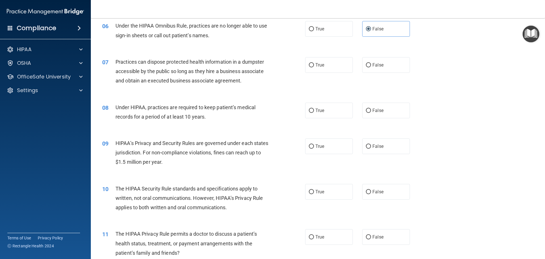
scroll to position [256, 0]
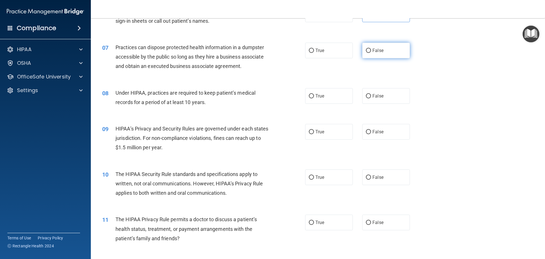
click at [394, 50] on label "False" at bounding box center [386, 51] width 48 height 16
click at [371, 50] on input "False" at bounding box center [368, 51] width 5 height 4
radio input "true"
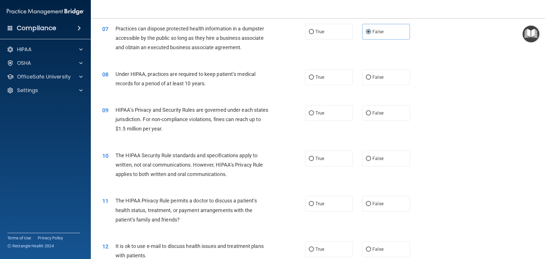
scroll to position [284, 0]
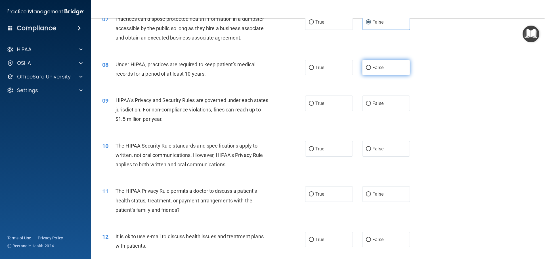
click at [370, 71] on label "False" at bounding box center [386, 68] width 48 height 16
click at [370, 70] on input "False" at bounding box center [368, 68] width 5 height 4
radio input "true"
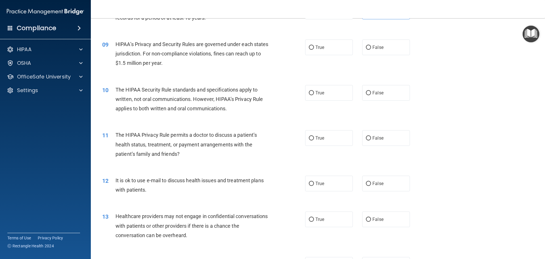
scroll to position [341, 0]
click at [382, 52] on label "False" at bounding box center [386, 47] width 48 height 16
click at [371, 49] on input "False" at bounding box center [368, 47] width 5 height 4
radio input "true"
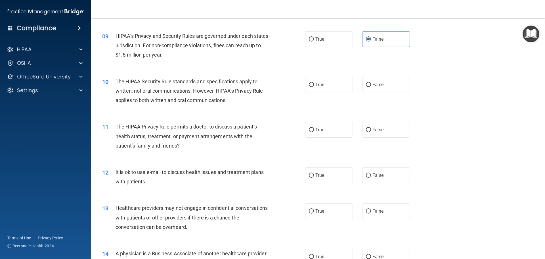
scroll to position [369, 0]
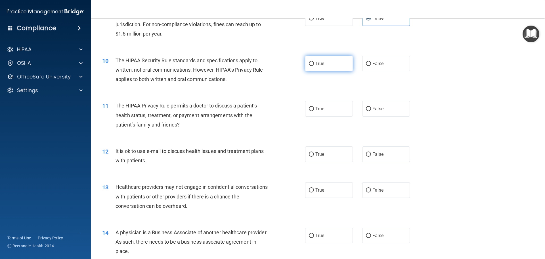
click at [342, 68] on label "True" at bounding box center [329, 64] width 48 height 16
click at [314, 66] on input "True" at bounding box center [311, 64] width 5 height 4
radio input "true"
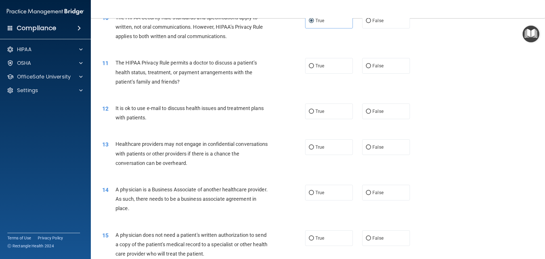
scroll to position [426, 0]
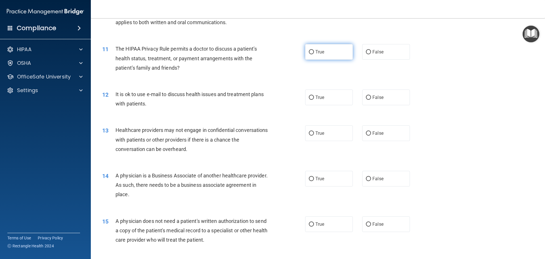
click at [305, 53] on label "True" at bounding box center [329, 52] width 48 height 16
click at [309, 53] on input "True" at bounding box center [311, 52] width 5 height 4
radio input "true"
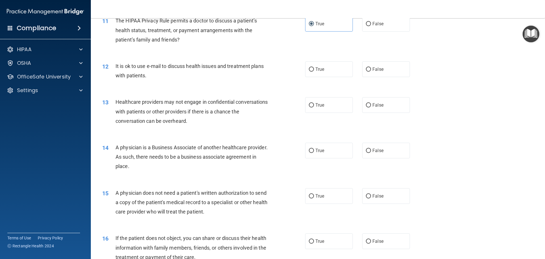
scroll to position [454, 0]
click at [340, 70] on label "True" at bounding box center [329, 69] width 48 height 16
click at [314, 70] on input "True" at bounding box center [311, 69] width 5 height 4
radio input "true"
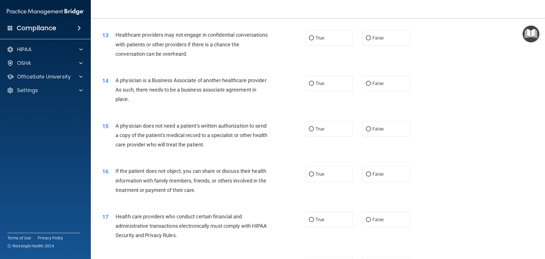
scroll to position [511, 0]
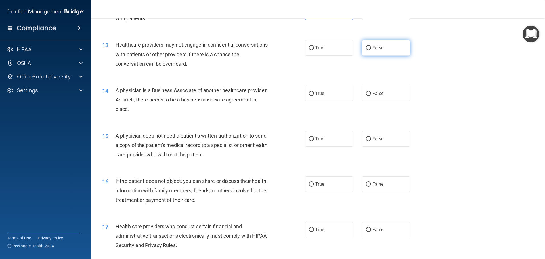
click at [364, 53] on label "False" at bounding box center [386, 48] width 48 height 16
click at [366, 50] on input "False" at bounding box center [368, 48] width 5 height 4
radio input "true"
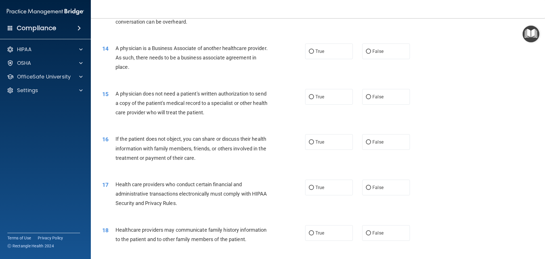
scroll to position [568, 0]
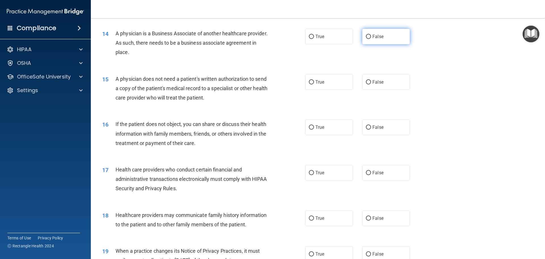
click at [384, 39] on label "False" at bounding box center [386, 37] width 48 height 16
click at [371, 39] on input "False" at bounding box center [368, 37] width 5 height 4
radio input "true"
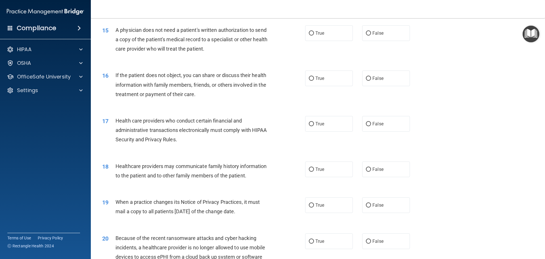
scroll to position [625, 0]
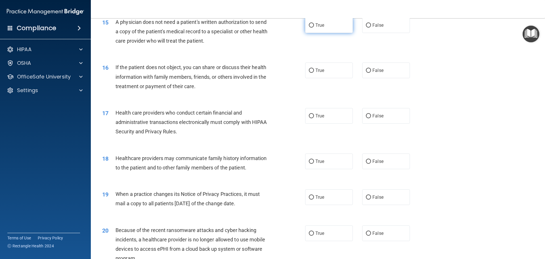
click at [305, 25] on label "True" at bounding box center [329, 25] width 48 height 16
click at [309, 25] on input "True" at bounding box center [311, 25] width 5 height 4
radio input "true"
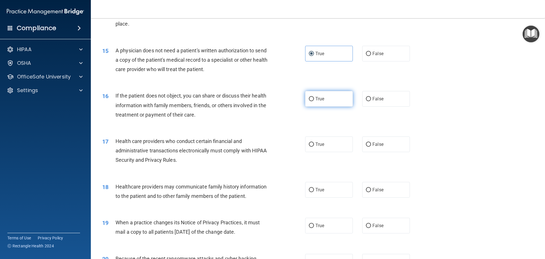
click at [320, 93] on label "True" at bounding box center [329, 99] width 48 height 16
click at [314, 97] on input "True" at bounding box center [311, 99] width 5 height 4
radio input "true"
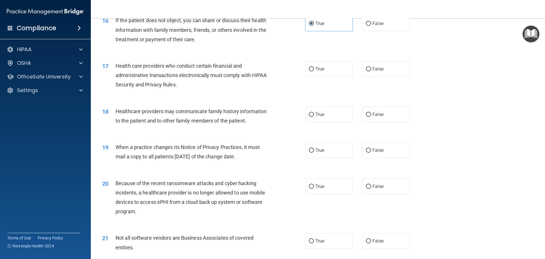
scroll to position [682, 0]
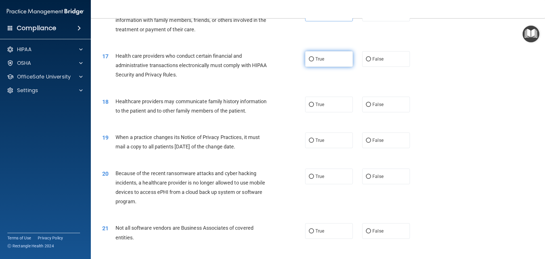
click at [330, 56] on label "True" at bounding box center [329, 59] width 48 height 16
click at [314, 57] on input "True" at bounding box center [311, 59] width 5 height 4
radio input "true"
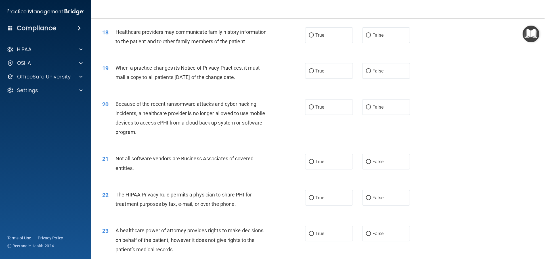
scroll to position [738, 0]
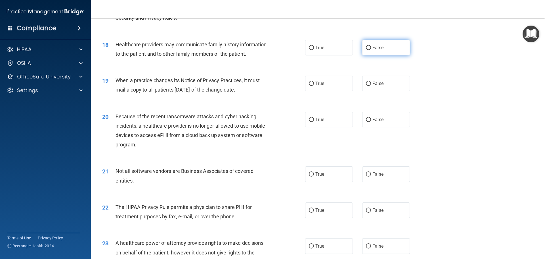
click at [397, 50] on label "False" at bounding box center [386, 48] width 48 height 16
click at [371, 50] on input "False" at bounding box center [368, 48] width 5 height 4
radio input "true"
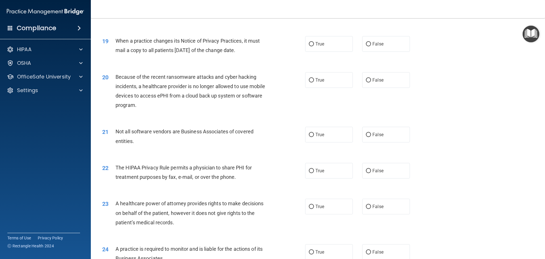
scroll to position [795, 0]
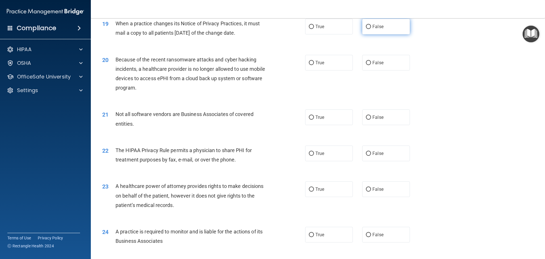
click at [378, 32] on label "False" at bounding box center [386, 27] width 48 height 16
click at [371, 29] on input "False" at bounding box center [368, 27] width 5 height 4
radio input "true"
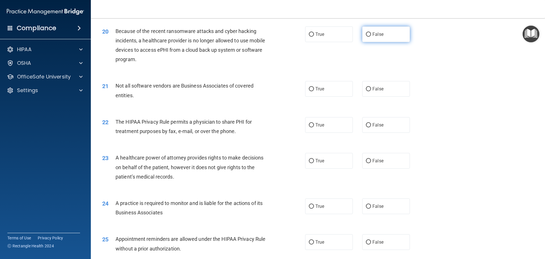
click at [371, 40] on label "False" at bounding box center [386, 34] width 48 height 16
click at [371, 37] on input "False" at bounding box center [368, 34] width 5 height 4
radio input "true"
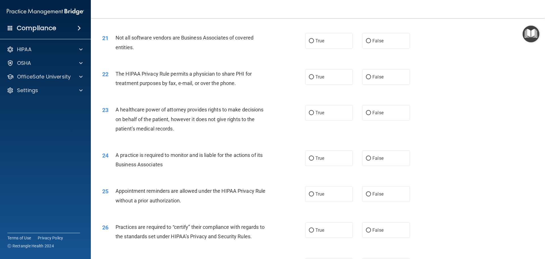
scroll to position [880, 0]
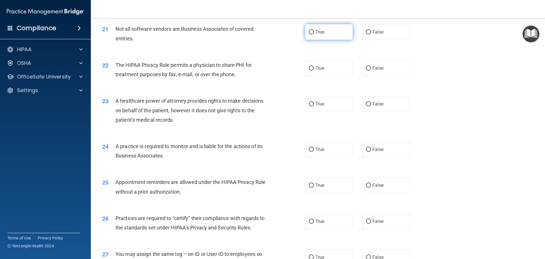
click at [321, 32] on span "True" at bounding box center [319, 31] width 9 height 5
click at [314, 32] on input "True" at bounding box center [311, 32] width 5 height 4
radio input "true"
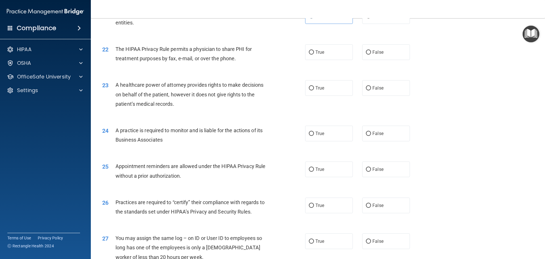
scroll to position [909, 0]
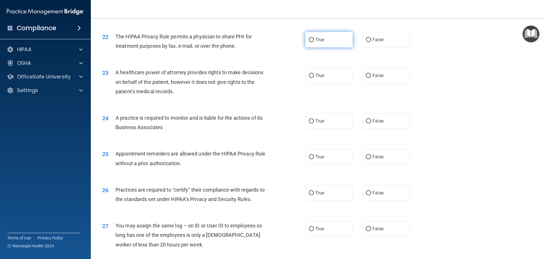
click at [332, 44] on label "True" at bounding box center [329, 40] width 48 height 16
click at [314, 42] on input "True" at bounding box center [311, 40] width 5 height 4
radio input "true"
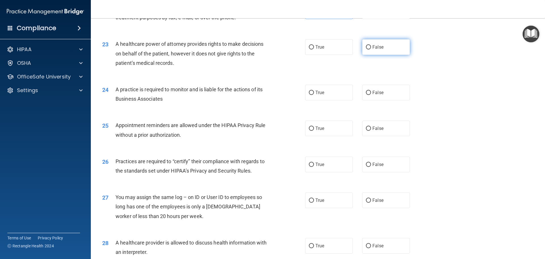
click at [373, 46] on span "False" at bounding box center [378, 46] width 11 height 5
click at [371, 46] on input "False" at bounding box center [368, 47] width 5 height 4
radio input "true"
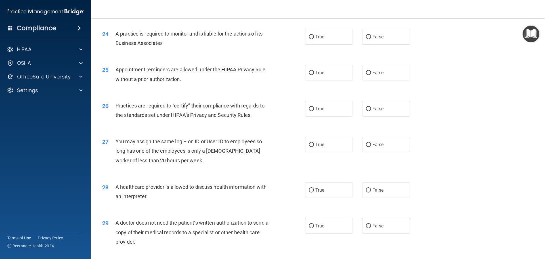
scroll to position [994, 0]
click at [391, 41] on label "False" at bounding box center [386, 36] width 48 height 16
click at [371, 38] on input "False" at bounding box center [368, 36] width 5 height 4
radio input "true"
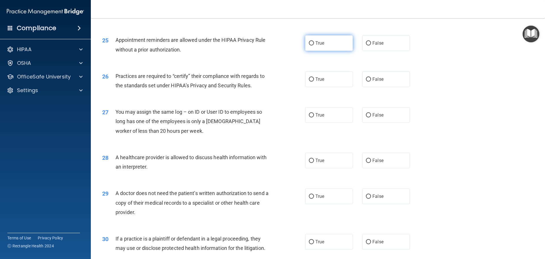
click at [346, 46] on label "True" at bounding box center [329, 43] width 48 height 16
click at [314, 45] on input "True" at bounding box center [311, 43] width 5 height 4
radio input "true"
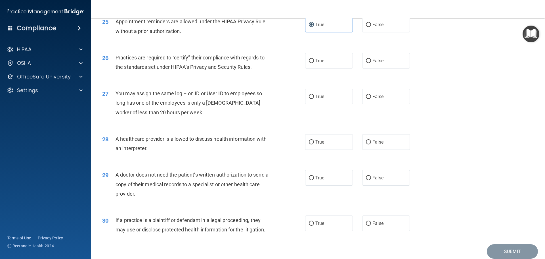
scroll to position [1051, 0]
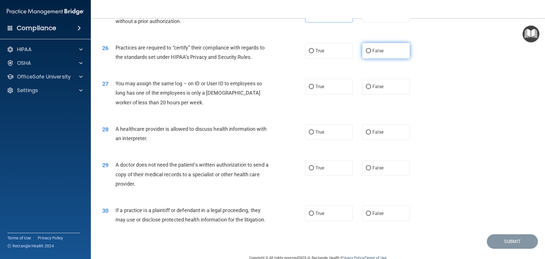
click at [382, 57] on label "False" at bounding box center [386, 51] width 48 height 16
click at [371, 53] on input "False" at bounding box center [368, 51] width 5 height 4
radio input "true"
click at [385, 91] on label "False" at bounding box center [386, 87] width 48 height 16
click at [371, 89] on input "False" at bounding box center [368, 87] width 5 height 4
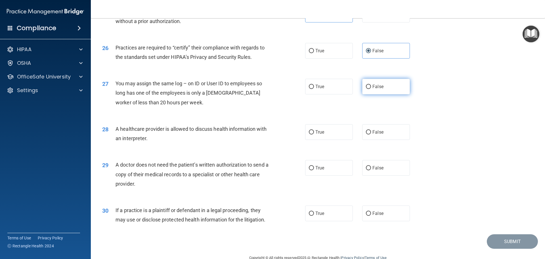
radio input "true"
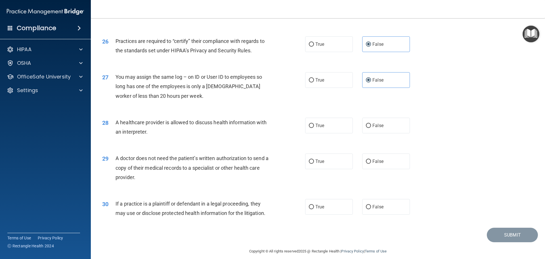
scroll to position [1063, 0]
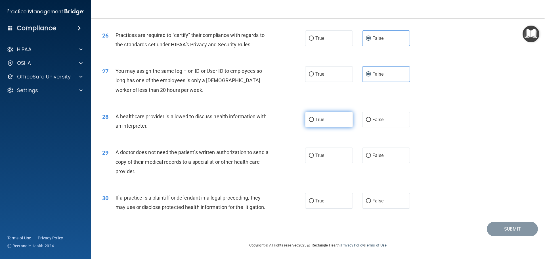
click at [325, 120] on label "True" at bounding box center [329, 120] width 48 height 16
click at [314, 120] on input "True" at bounding box center [311, 120] width 5 height 4
radio input "true"
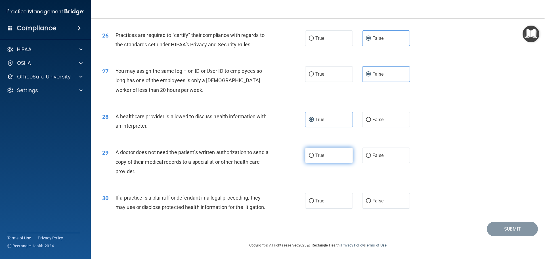
click at [323, 153] on label "True" at bounding box center [329, 155] width 48 height 16
click at [314, 153] on input "True" at bounding box center [311, 155] width 5 height 4
radio input "true"
click at [322, 201] on span "True" at bounding box center [319, 200] width 9 height 5
click at [314, 201] on input "True" at bounding box center [311, 201] width 5 height 4
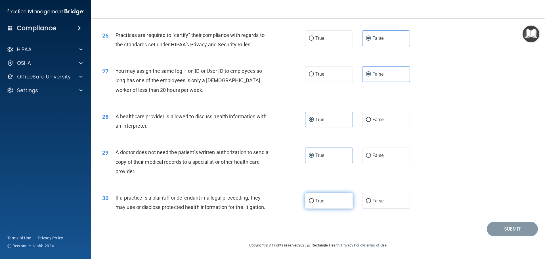
radio input "true"
click at [507, 231] on button "Submit" at bounding box center [512, 228] width 51 height 14
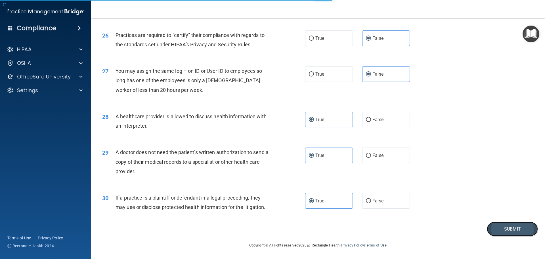
click at [521, 227] on button "Submit" at bounding box center [512, 228] width 51 height 14
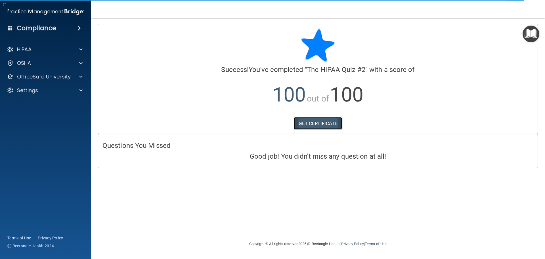
click at [315, 125] on link "GET CERTIFICATE" at bounding box center [318, 123] width 49 height 12
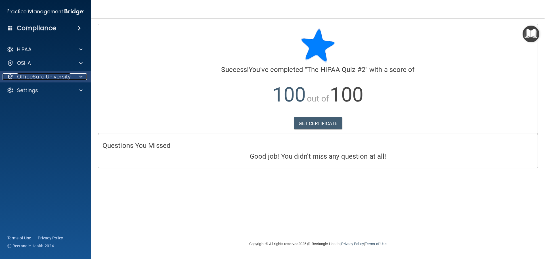
click at [64, 77] on p "OfficeSafe University" at bounding box center [44, 76] width 54 height 7
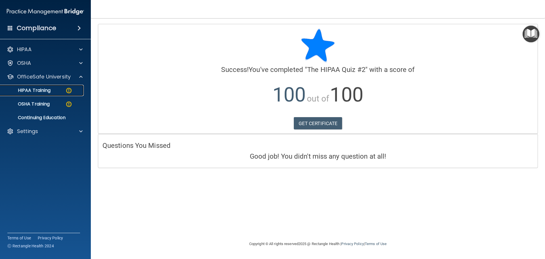
click at [69, 95] on link "HIPAA Training" at bounding box center [38, 90] width 89 height 11
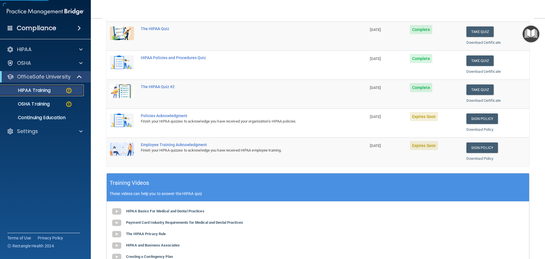
scroll to position [114, 0]
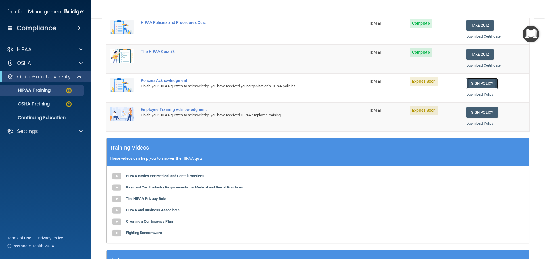
click at [477, 81] on link "Sign Policy" at bounding box center [483, 83] width 32 height 11
click at [56, 90] on div "HIPAA Training" at bounding box center [43, 90] width 78 height 6
click at [57, 102] on div "OSHA Training" at bounding box center [43, 104] width 78 height 6
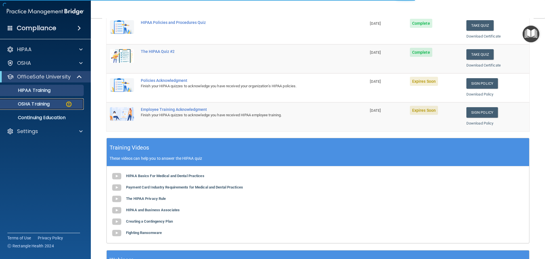
scroll to position [9, 0]
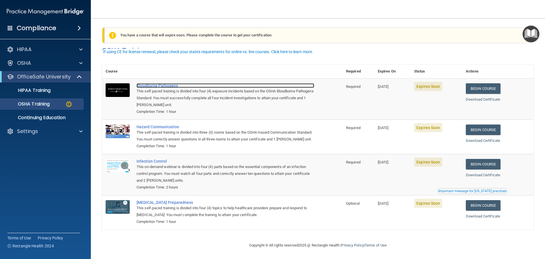
click at [164, 83] on div "Bloodborne Pathogens" at bounding box center [226, 85] width 178 height 5
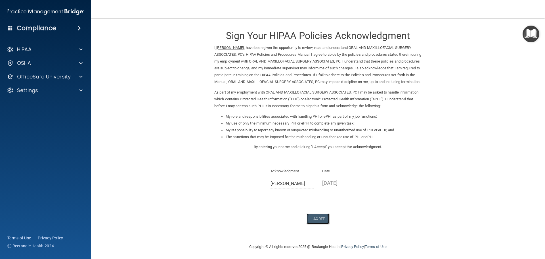
click at [308, 224] on button "I Agree" at bounding box center [318, 218] width 23 height 11
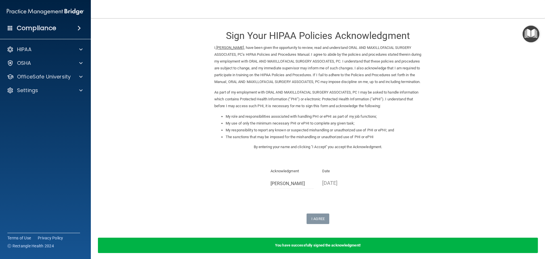
click at [339, 247] on b "You have successfully signed the acknowledgment!" at bounding box center [318, 245] width 86 height 4
click at [69, 74] on p "OfficeSafe University" at bounding box center [44, 76] width 54 height 7
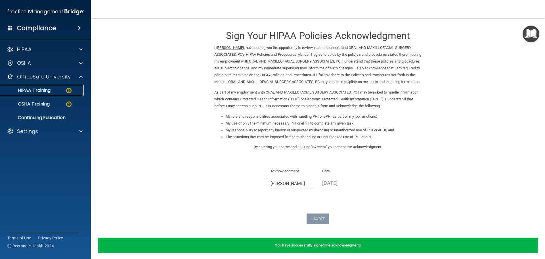
click at [56, 93] on div "HIPAA Training" at bounding box center [43, 90] width 78 height 6
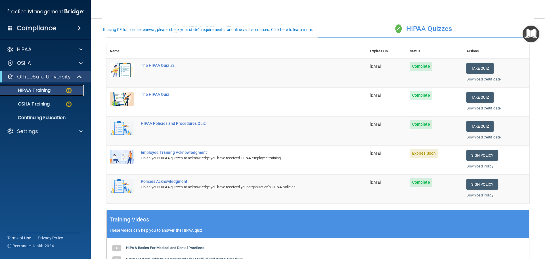
scroll to position [28, 0]
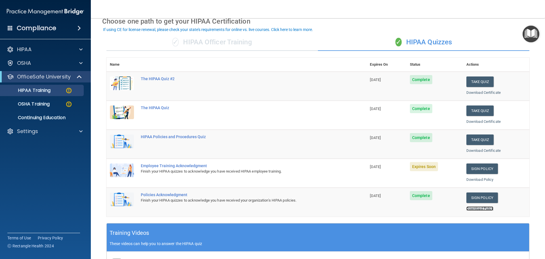
click at [478, 208] on link "Download Policy" at bounding box center [480, 208] width 27 height 4
click at [478, 168] on link "Sign Policy" at bounding box center [483, 168] width 32 height 11
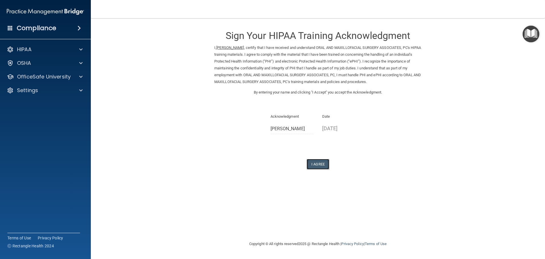
click at [317, 164] on button "I Agree" at bounding box center [318, 164] width 23 height 11
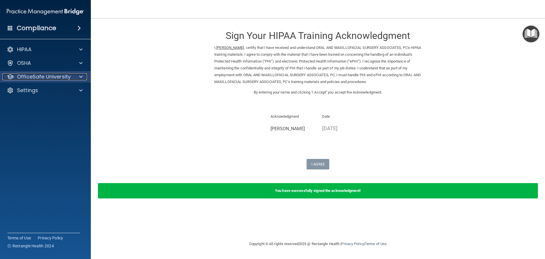
click at [45, 80] on p "OfficeSafe University" at bounding box center [44, 76] width 54 height 7
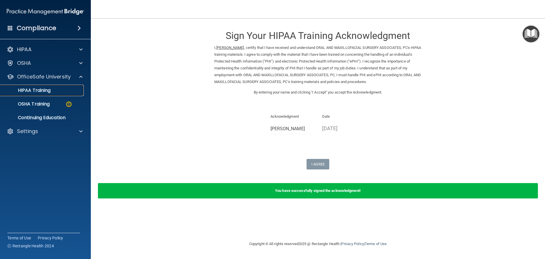
click at [66, 95] on link "HIPAA Training" at bounding box center [38, 90] width 89 height 11
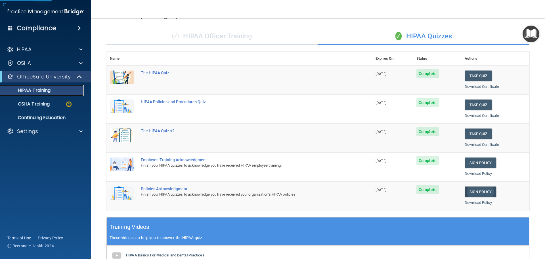
scroll to position [114, 0]
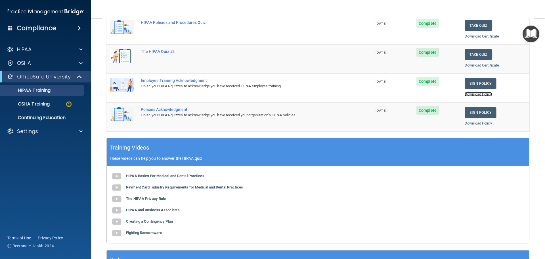
click at [475, 93] on link "Download Policy" at bounding box center [478, 94] width 27 height 4
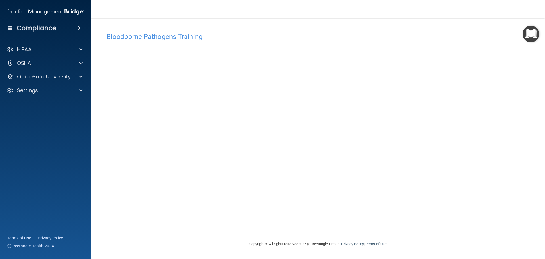
click at [52, 70] on div "HIPAA Documents and Policies Report an Incident Business Associates Emergency P…" at bounding box center [45, 70] width 91 height 59
click at [54, 74] on p "OfficeSafe University" at bounding box center [44, 76] width 54 height 7
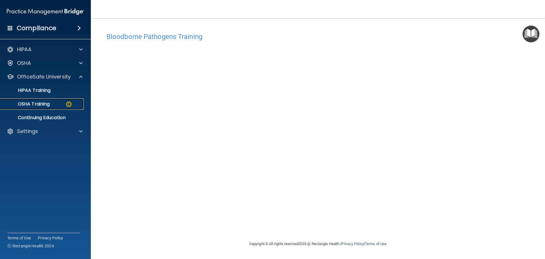
click at [55, 102] on div "OSHA Training" at bounding box center [43, 104] width 78 height 6
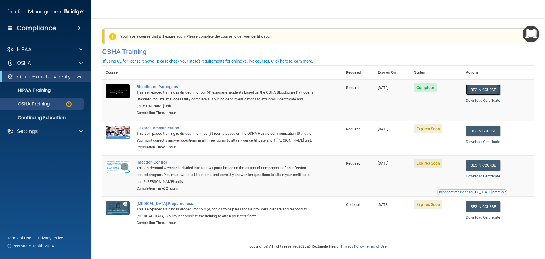
click at [481, 89] on link "Begin Course" at bounding box center [483, 89] width 35 height 11
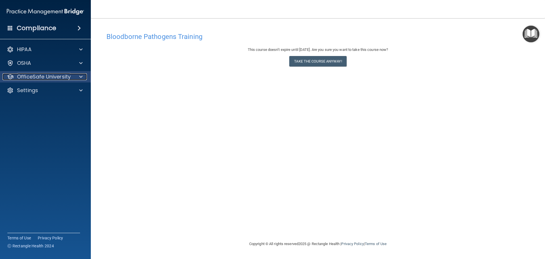
click at [45, 75] on p "OfficeSafe University" at bounding box center [44, 76] width 54 height 7
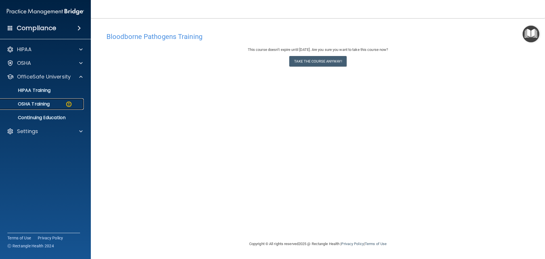
click at [55, 100] on link "OSHA Training" at bounding box center [38, 103] width 89 height 11
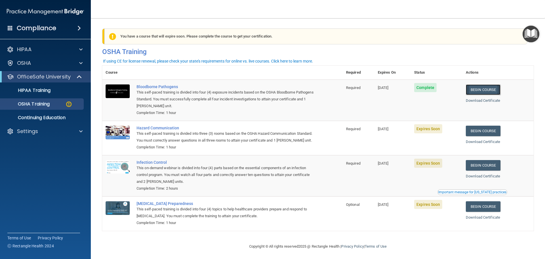
click at [485, 87] on link "Begin Course" at bounding box center [483, 89] width 35 height 11
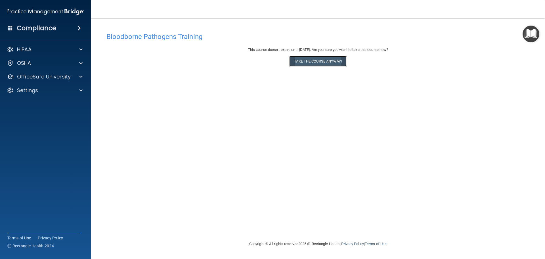
click at [339, 62] on button "Take the course anyway!" at bounding box center [317, 61] width 57 height 11
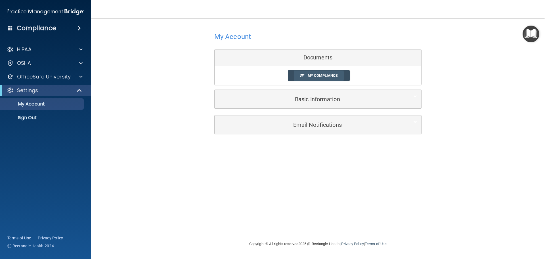
click at [303, 77] on span at bounding box center [302, 75] width 4 height 4
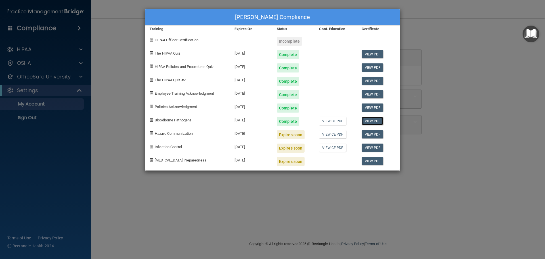
click at [367, 121] on link "View PDF" at bounding box center [373, 121] width 22 height 8
drag, startPoint x: 456, startPoint y: 17, endPoint x: 398, endPoint y: 1, distance: 60.5
click at [439, 12] on div "Briana Cothard's Compliance Training Expires On Status Cont. Education Certific…" at bounding box center [272, 129] width 545 height 259
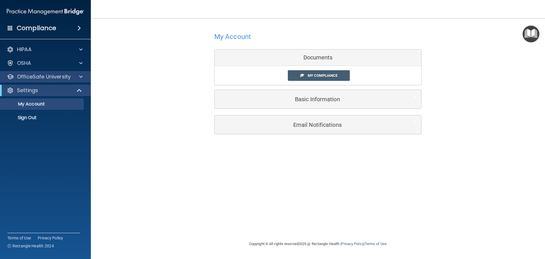
click at [66, 80] on div "OfficeSafe University" at bounding box center [45, 76] width 91 height 11
click at [73, 80] on div at bounding box center [80, 76] width 14 height 7
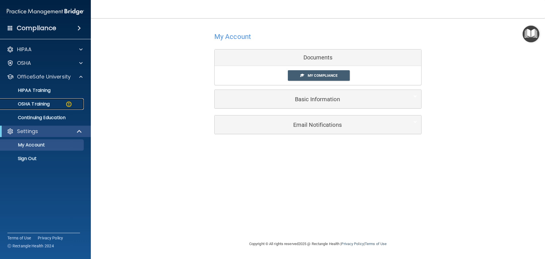
click at [64, 101] on div "OSHA Training" at bounding box center [43, 104] width 78 height 6
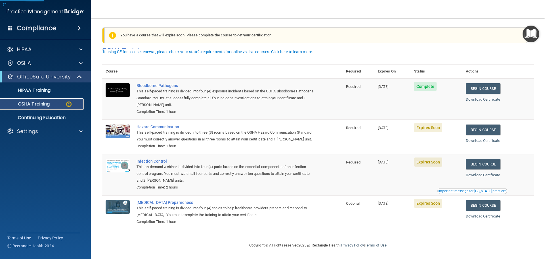
scroll to position [9, 0]
click at [490, 124] on link "Begin Course" at bounding box center [483, 129] width 35 height 11
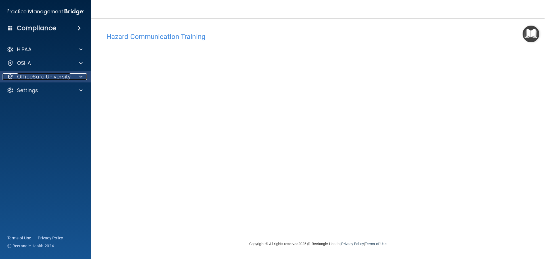
click at [71, 77] on div "OfficeSafe University" at bounding box center [38, 76] width 70 height 7
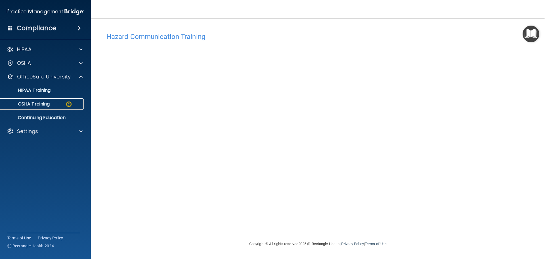
click at [68, 103] on img at bounding box center [68, 104] width 7 height 7
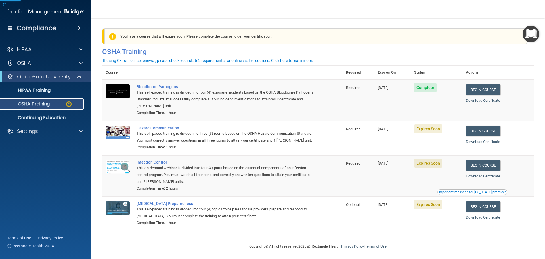
scroll to position [9, 0]
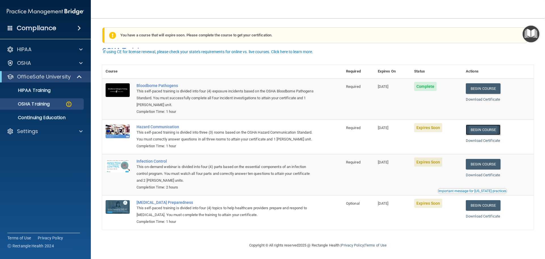
click at [481, 124] on link "Begin Course" at bounding box center [483, 129] width 35 height 11
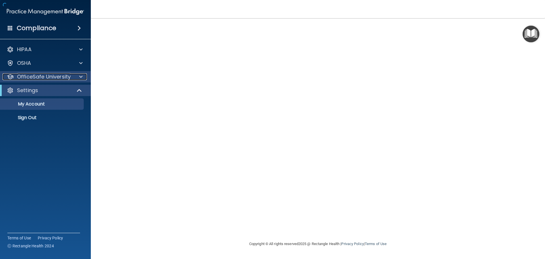
click at [46, 76] on p "OfficeSafe University" at bounding box center [44, 76] width 54 height 7
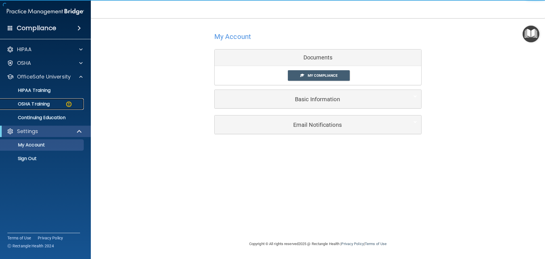
click at [51, 103] on div "OSHA Training" at bounding box center [43, 104] width 78 height 6
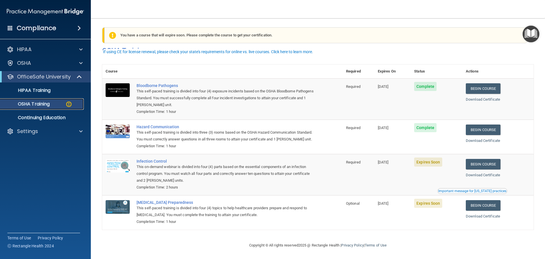
scroll to position [9, 0]
click at [473, 97] on link "Download Certificate" at bounding box center [483, 99] width 34 height 4
click at [490, 138] on link "Download Certificate" at bounding box center [483, 140] width 34 height 4
click at [478, 162] on link "Begin Course" at bounding box center [483, 164] width 35 height 11
click at [48, 115] on p "Continuing Education" at bounding box center [43, 118] width 78 height 6
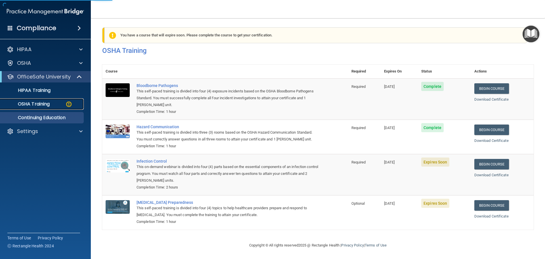
click at [46, 105] on p "OSHA Training" at bounding box center [27, 104] width 46 height 6
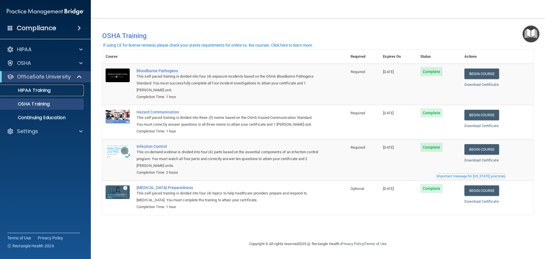
click at [48, 93] on link "HIPAA Training" at bounding box center [38, 90] width 89 height 11
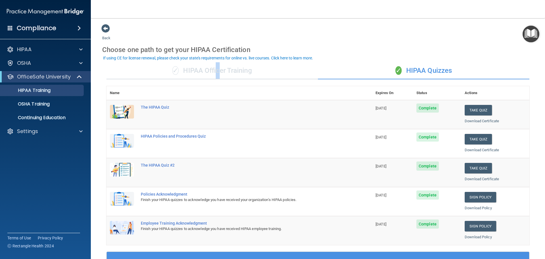
drag, startPoint x: 218, startPoint y: 67, endPoint x: 215, endPoint y: 71, distance: 5.5
click at [215, 71] on div "✓ HIPAA Officer Training" at bounding box center [212, 70] width 212 height 17
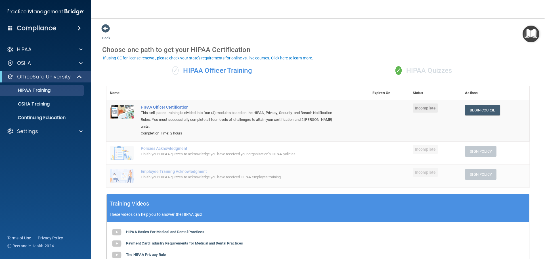
click at [300, 71] on div "✓ HIPAA Officer Training" at bounding box center [212, 70] width 212 height 17
click at [412, 67] on div "✓ HIPAA Quizzes" at bounding box center [424, 70] width 212 height 17
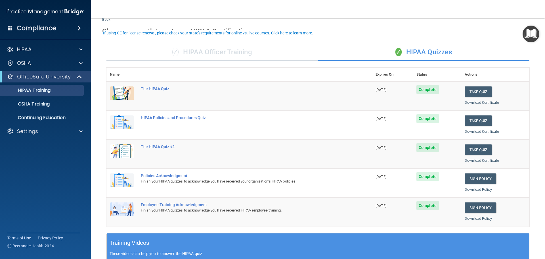
scroll to position [28, 0]
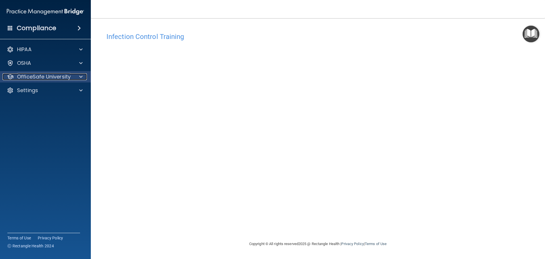
click at [62, 79] on p "OfficeSafe University" at bounding box center [44, 76] width 54 height 7
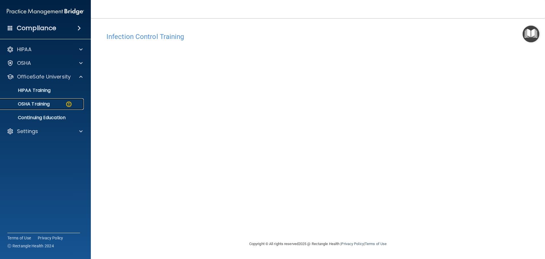
click at [59, 105] on div "OSHA Training" at bounding box center [43, 104] width 78 height 6
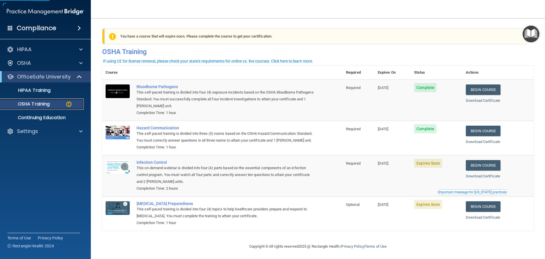
scroll to position [9, 0]
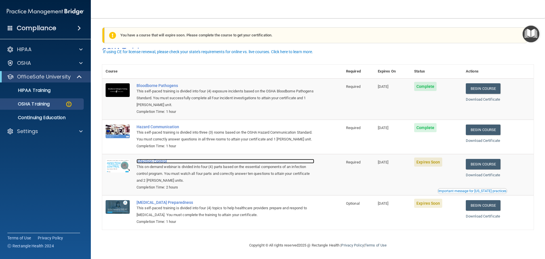
click at [148, 161] on div "Infection Control" at bounding box center [226, 161] width 178 height 5
click at [29, 101] on p "OSHA Training" at bounding box center [27, 104] width 46 height 6
click at [38, 91] on p "HIPAA Training" at bounding box center [27, 90] width 47 height 6
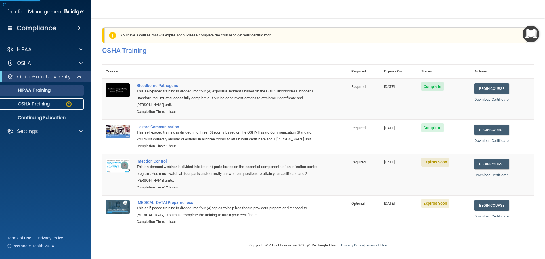
click at [40, 102] on p "OSHA Training" at bounding box center [27, 104] width 46 height 6
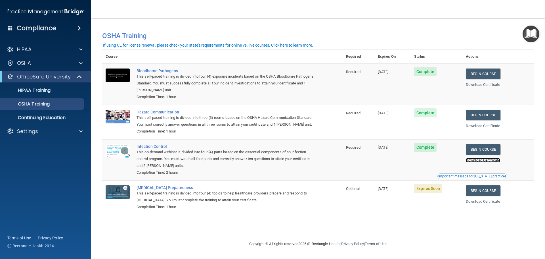
click at [485, 162] on link "Download Certificate" at bounding box center [483, 160] width 34 height 4
click at [484, 203] on link "Download Certificate" at bounding box center [483, 201] width 34 height 4
click at [494, 196] on link "Begin Course" at bounding box center [483, 190] width 35 height 11
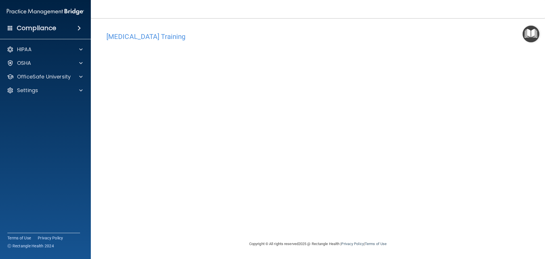
click at [395, 210] on div "[MEDICAL_DATA] Training This course doesn’t expire until [DATE]. Are you sure y…" at bounding box center [318, 135] width 432 height 211
click at [39, 61] on div "OSHA" at bounding box center [38, 63] width 70 height 7
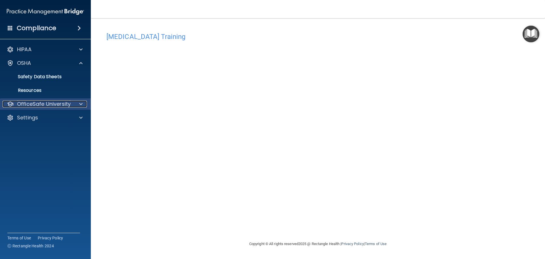
click at [43, 101] on p "OfficeSafe University" at bounding box center [44, 104] width 54 height 7
